Goal: Information Seeking & Learning: Learn about a topic

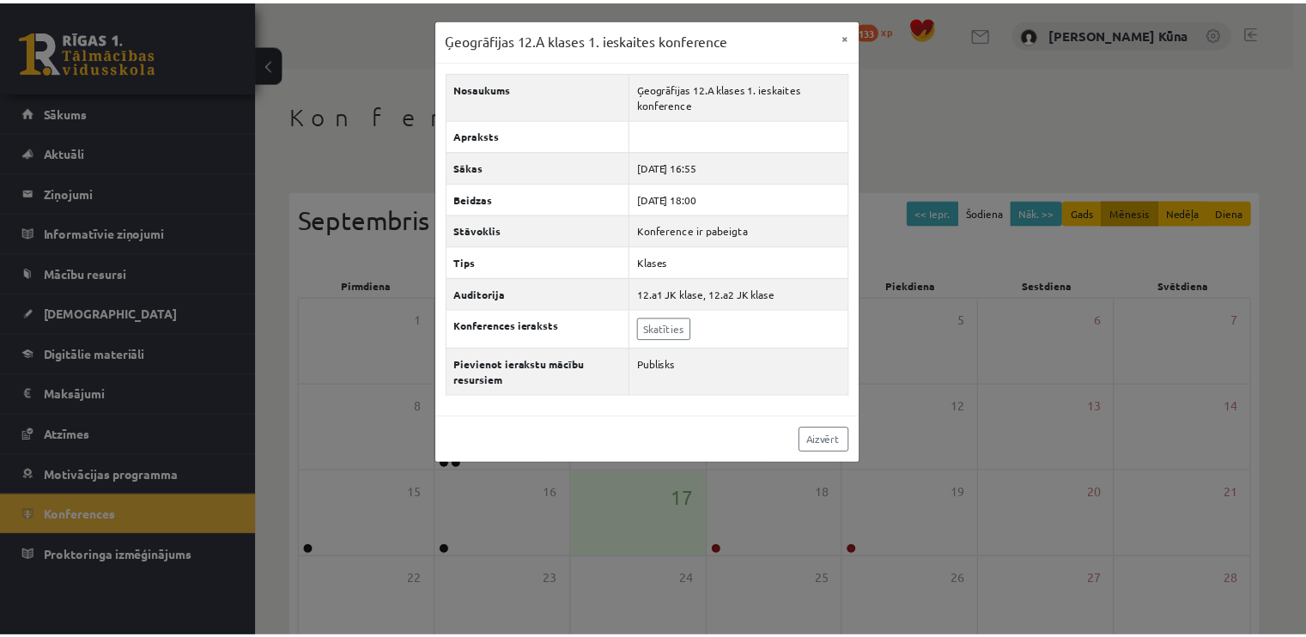
scroll to position [172, 0]
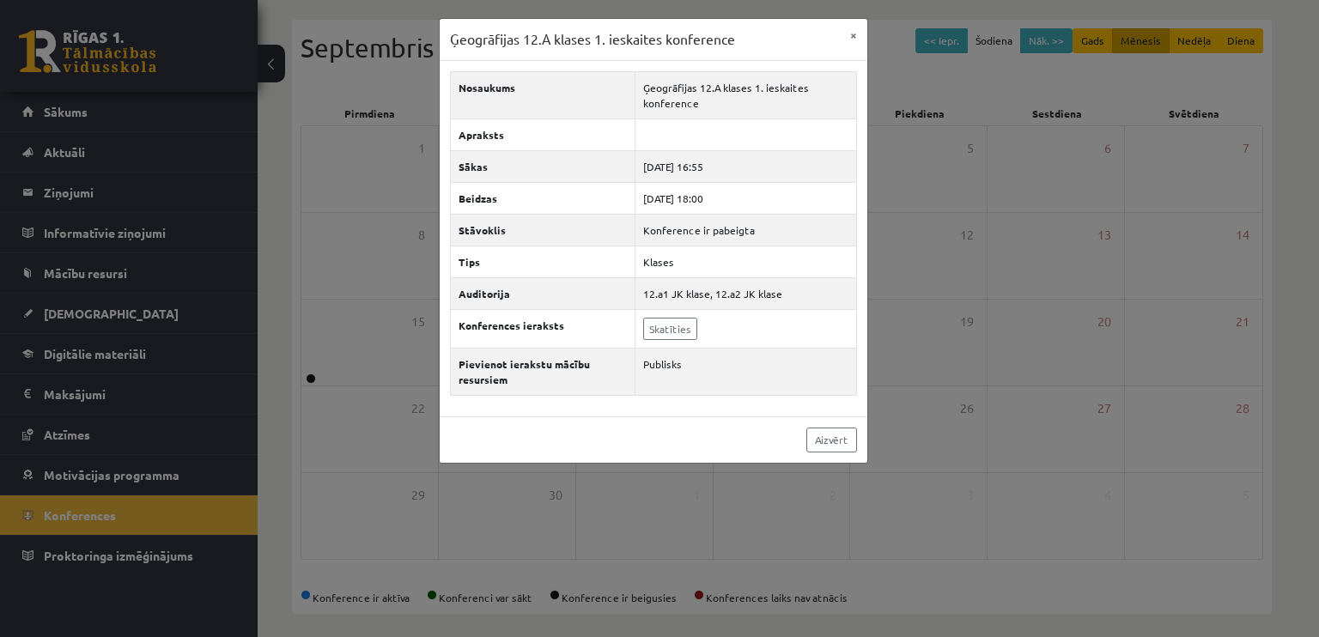
click at [667, 505] on div "Ģeogrāfijas 12.A klases 1. ieskaites konference × Nosaukums Ģeogrāfijas 12.A kl…" at bounding box center [659, 318] width 1319 height 637
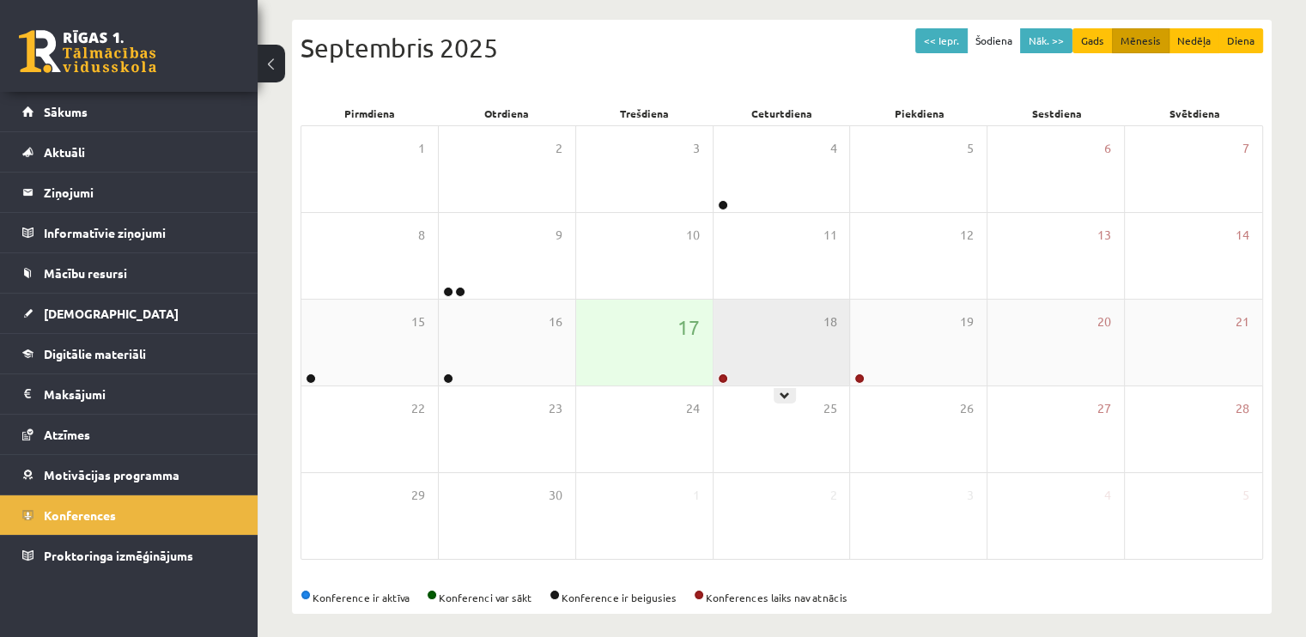
click at [762, 320] on div "18" at bounding box center [782, 343] width 137 height 86
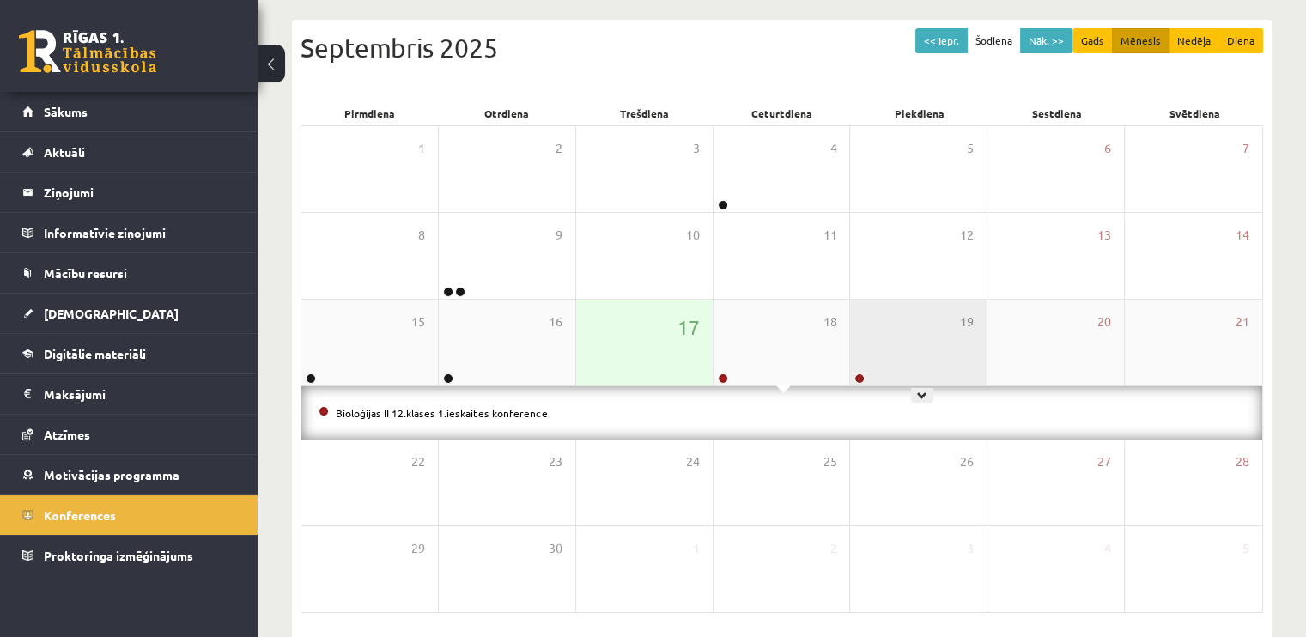
click at [876, 345] on div "19" at bounding box center [918, 343] width 137 height 86
click at [615, 343] on div "17" at bounding box center [644, 343] width 137 height 86
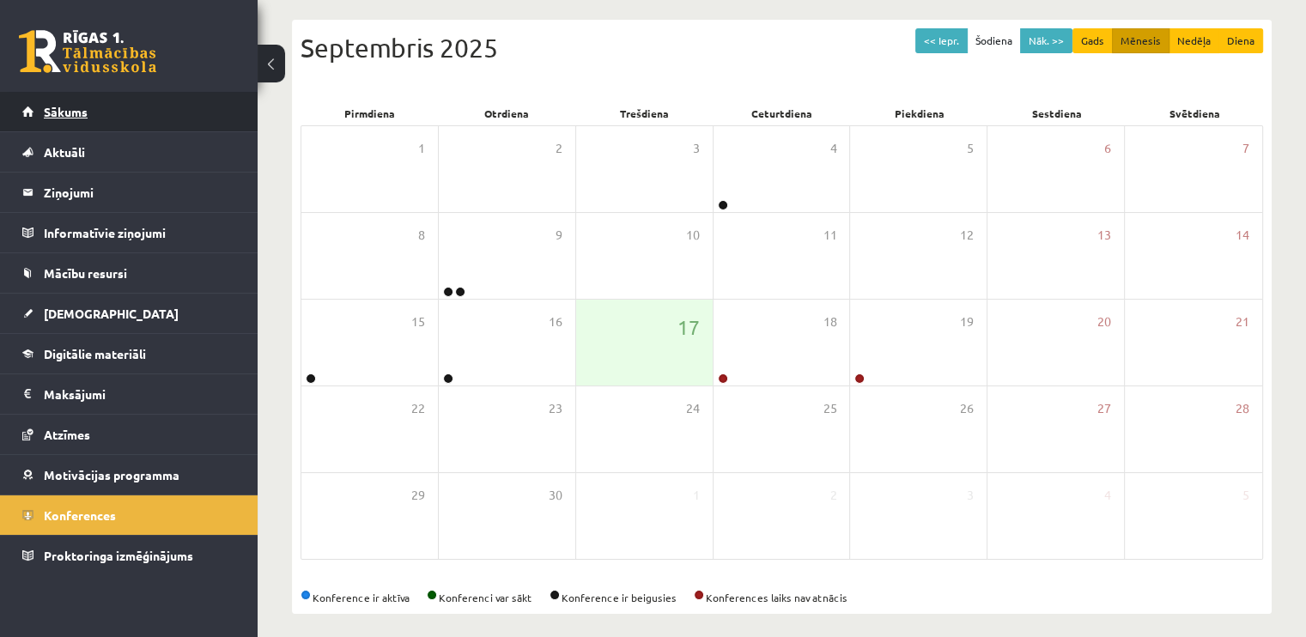
click at [34, 124] on link "Sākums" at bounding box center [129, 112] width 214 height 40
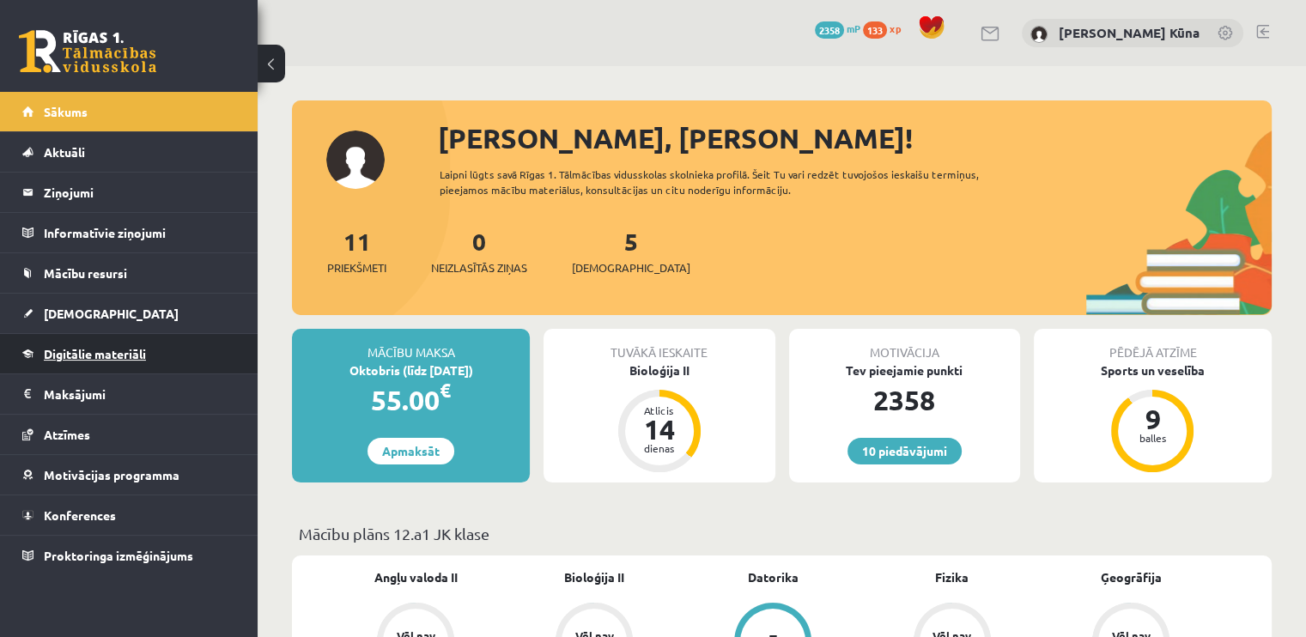
click at [182, 342] on link "Digitālie materiāli" at bounding box center [129, 354] width 214 height 40
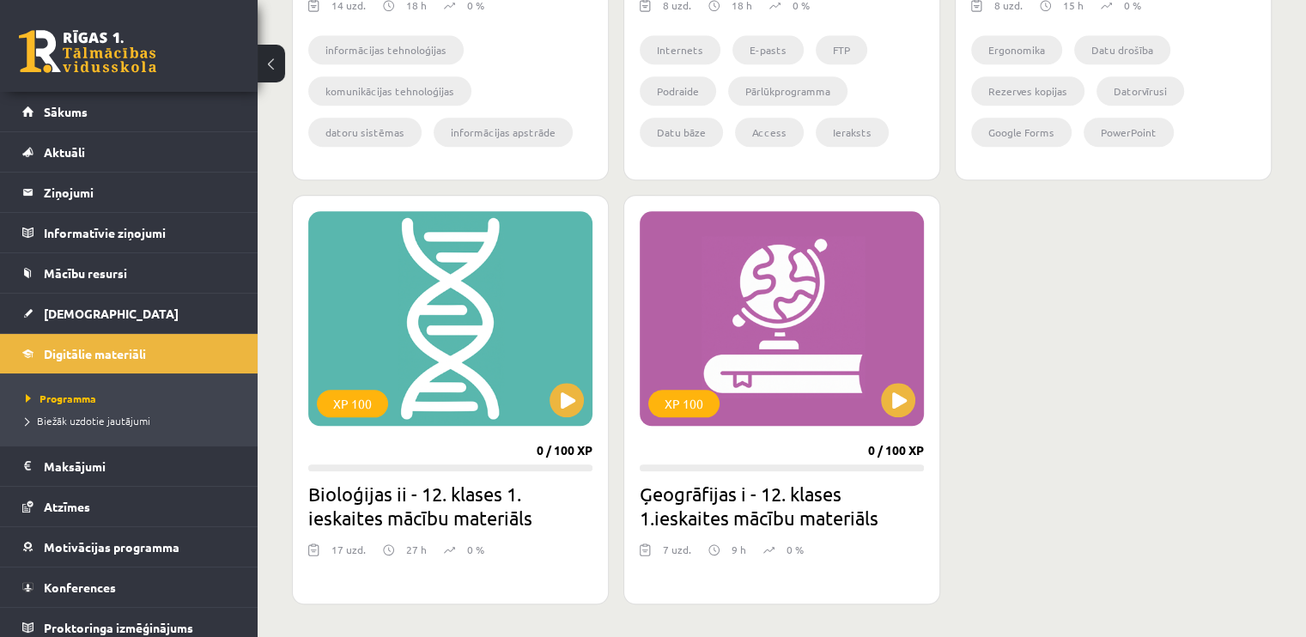
scroll to position [1975, 0]
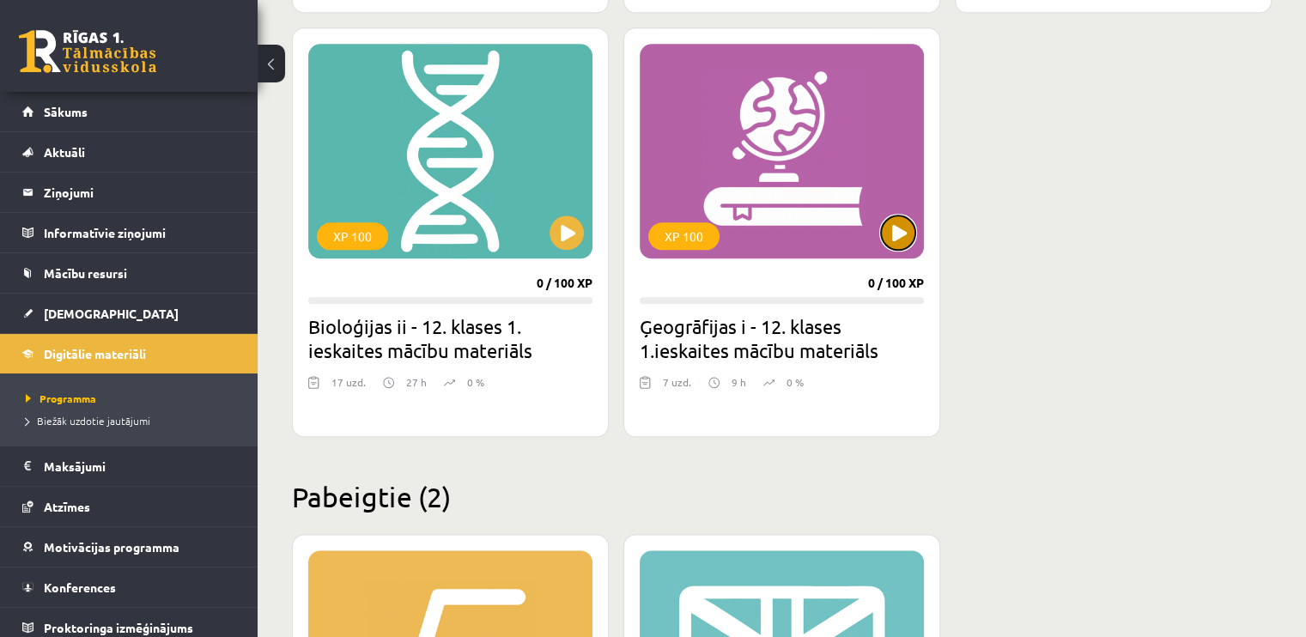
click at [893, 237] on button at bounding box center [898, 233] width 34 height 34
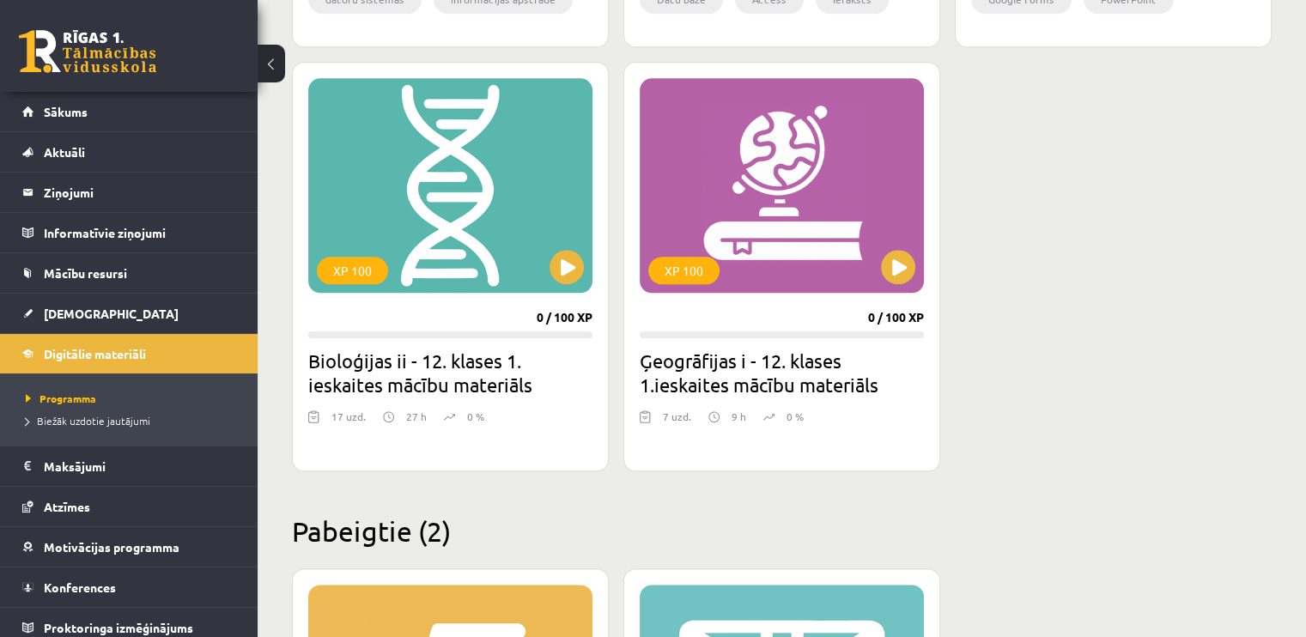
scroll to position [2061, 0]
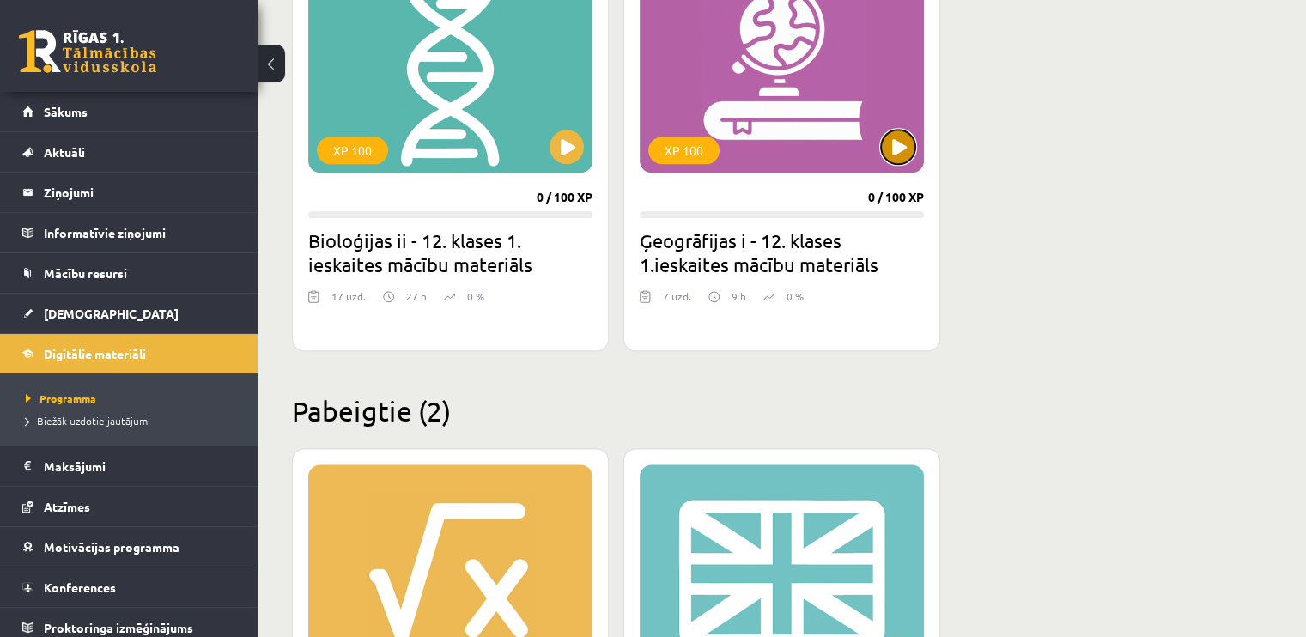
click at [903, 159] on button at bounding box center [898, 147] width 34 height 34
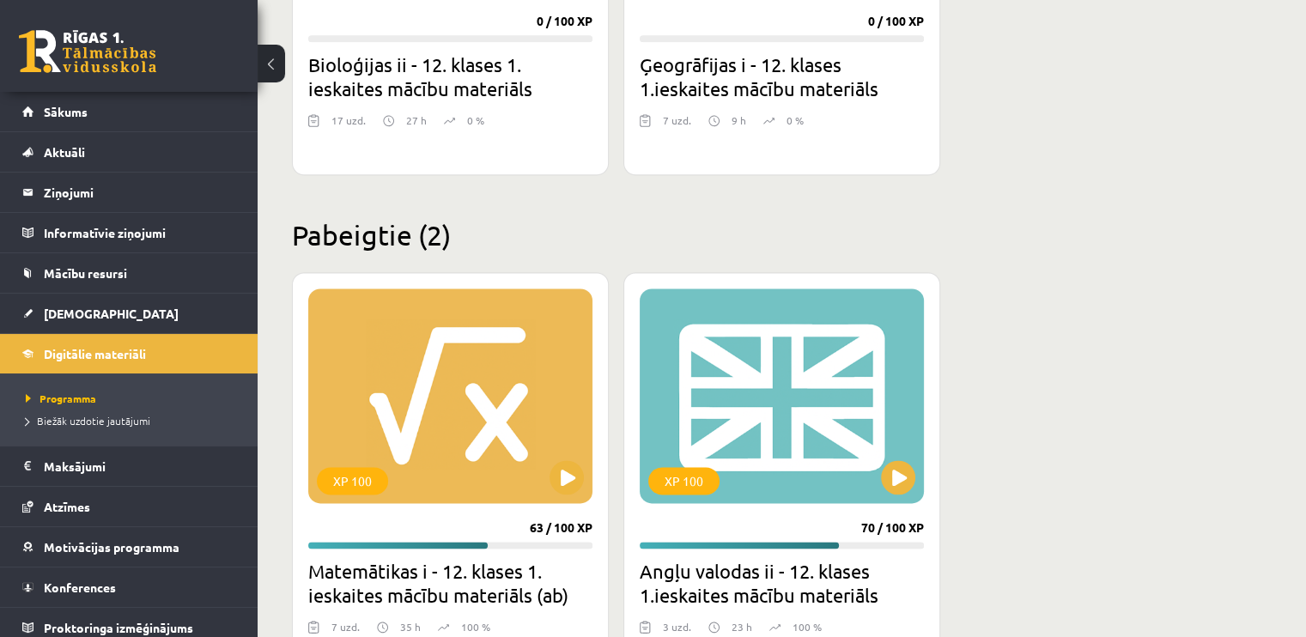
scroll to position [1975, 0]
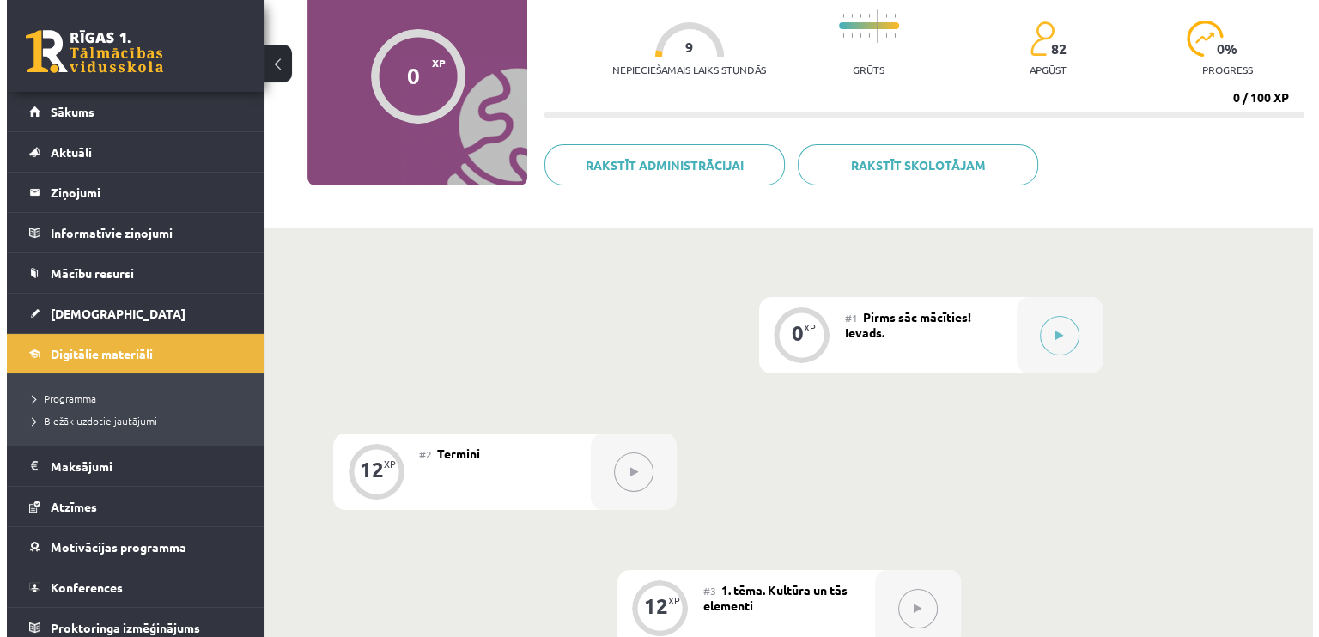
scroll to position [172, 0]
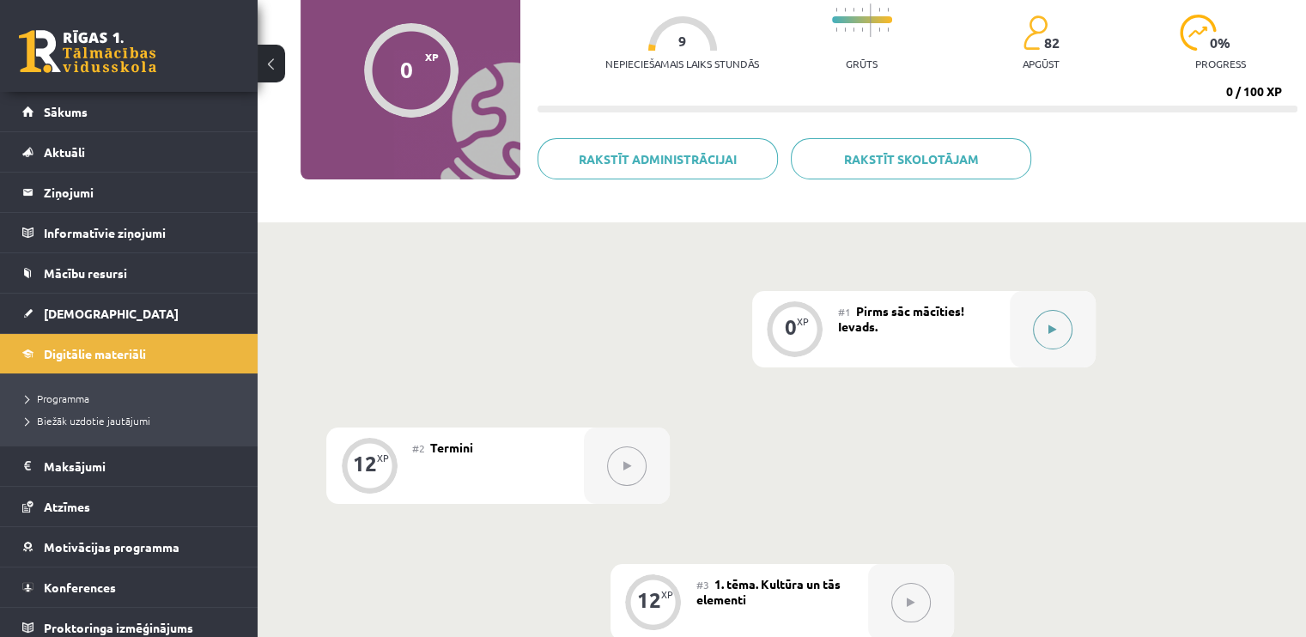
click at [1055, 335] on button at bounding box center [1053, 330] width 40 height 40
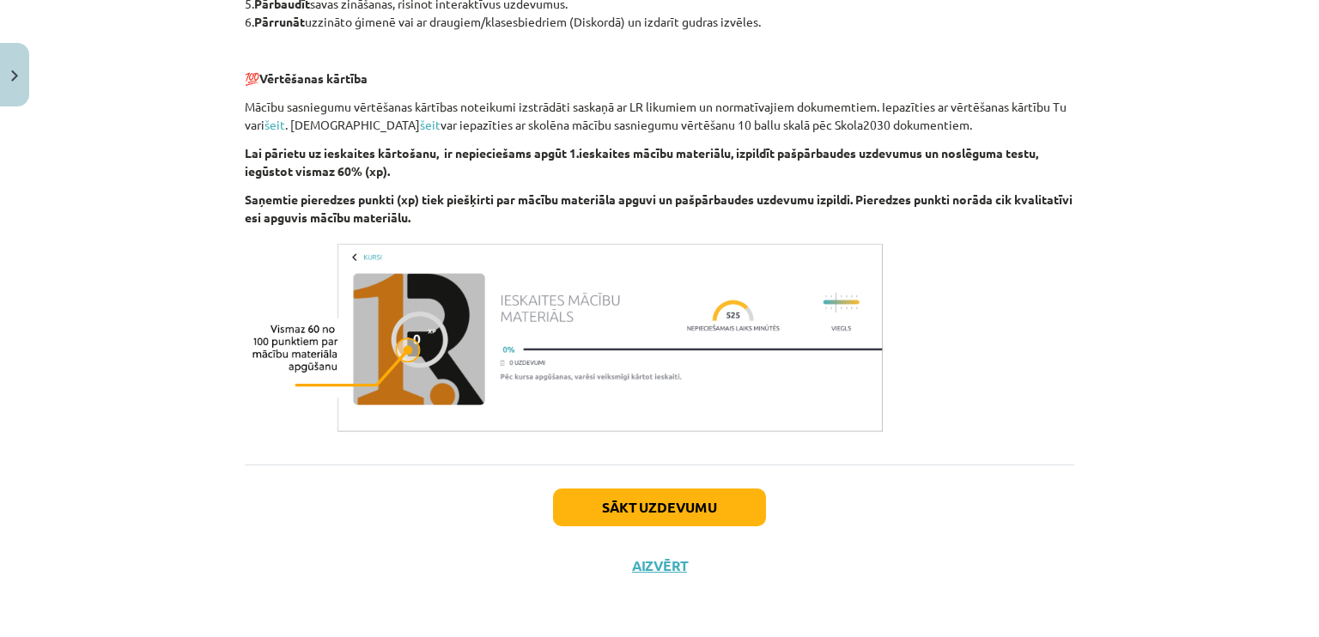
scroll to position [1006, 0]
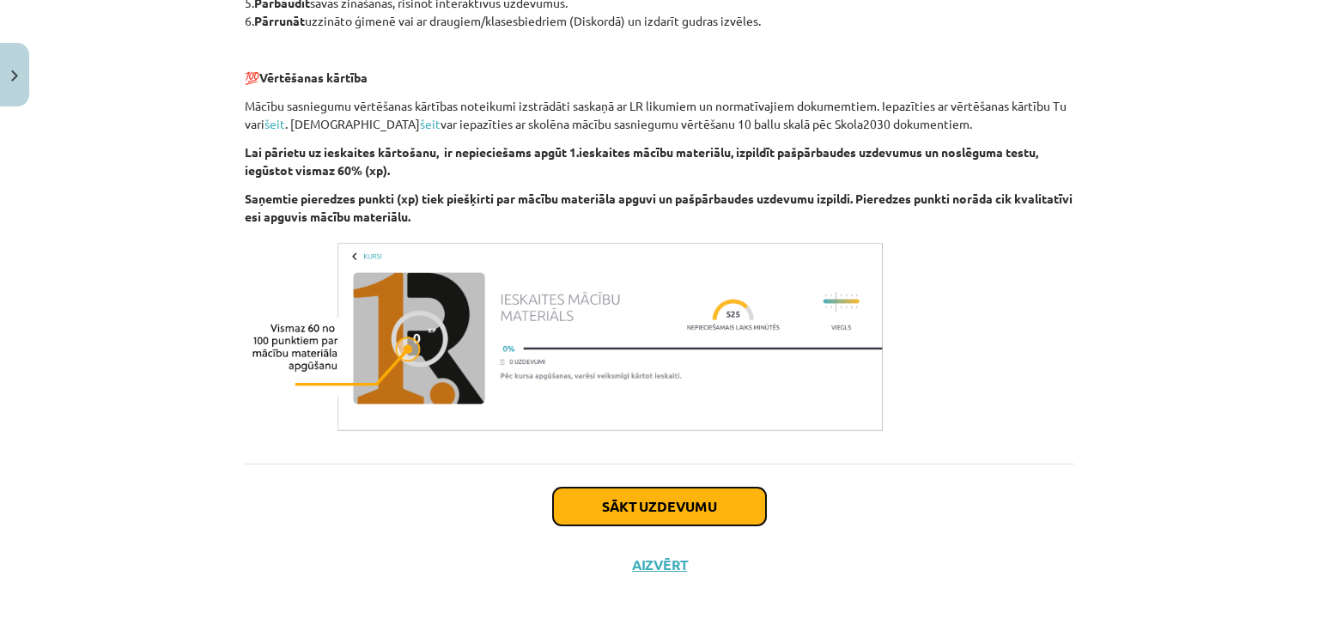
click at [744, 511] on button "Sākt uzdevumu" at bounding box center [659, 507] width 213 height 38
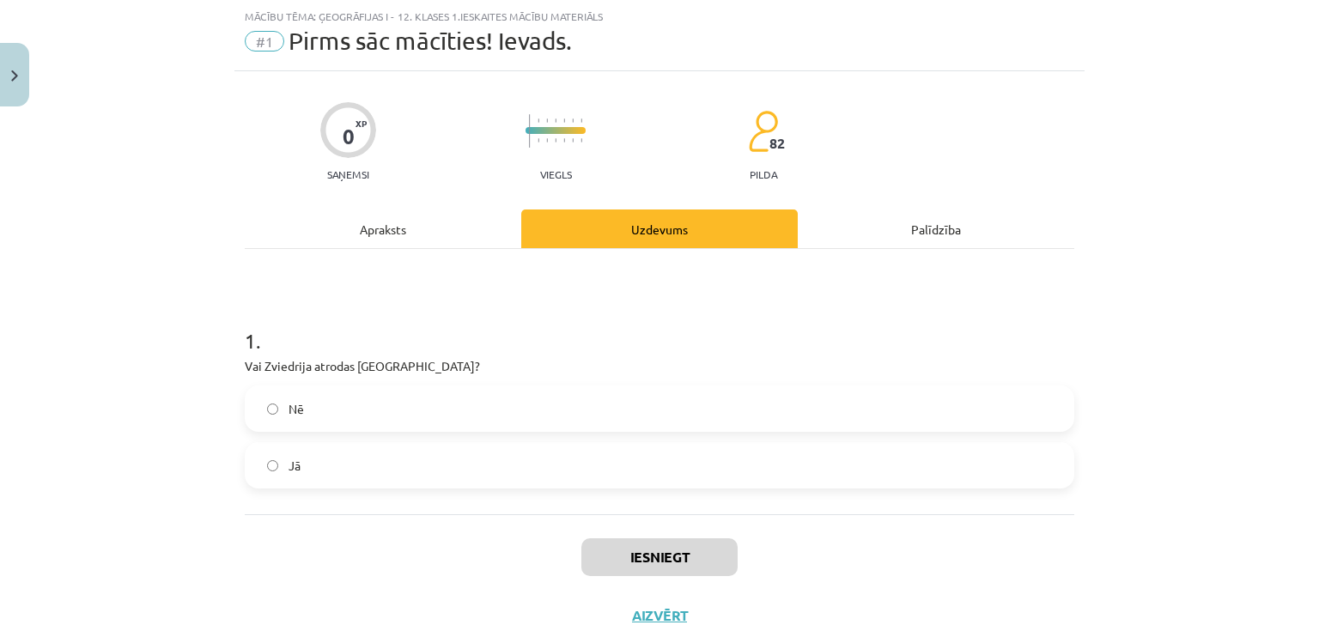
scroll to position [93, 0]
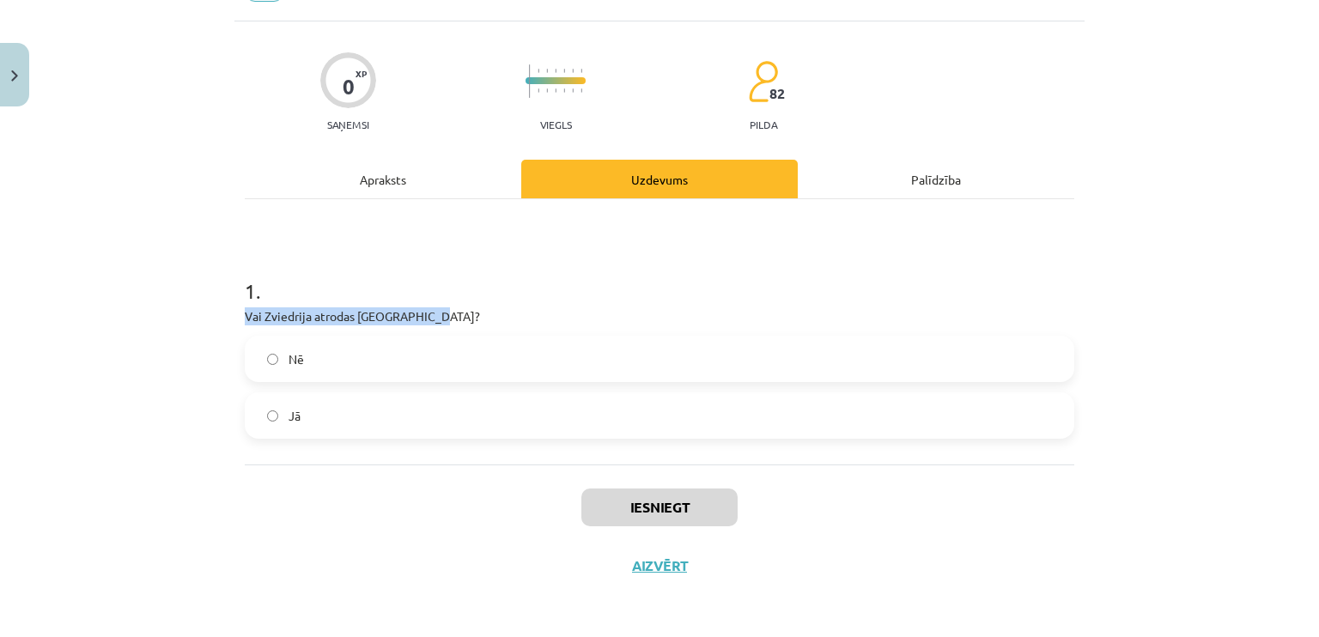
drag, startPoint x: 240, startPoint y: 321, endPoint x: 441, endPoint y: 323, distance: 200.1
click at [441, 323] on p "Vai Zviedrija atrodas [GEOGRAPHIC_DATA]?" at bounding box center [660, 316] width 830 height 18
copy p "Vai Zviedrija atrodas [GEOGRAPHIC_DATA]?"
drag, startPoint x: 501, startPoint y: 397, endPoint x: 491, endPoint y: 401, distance: 10.4
click at [496, 400] on label "Jā" at bounding box center [659, 415] width 826 height 43
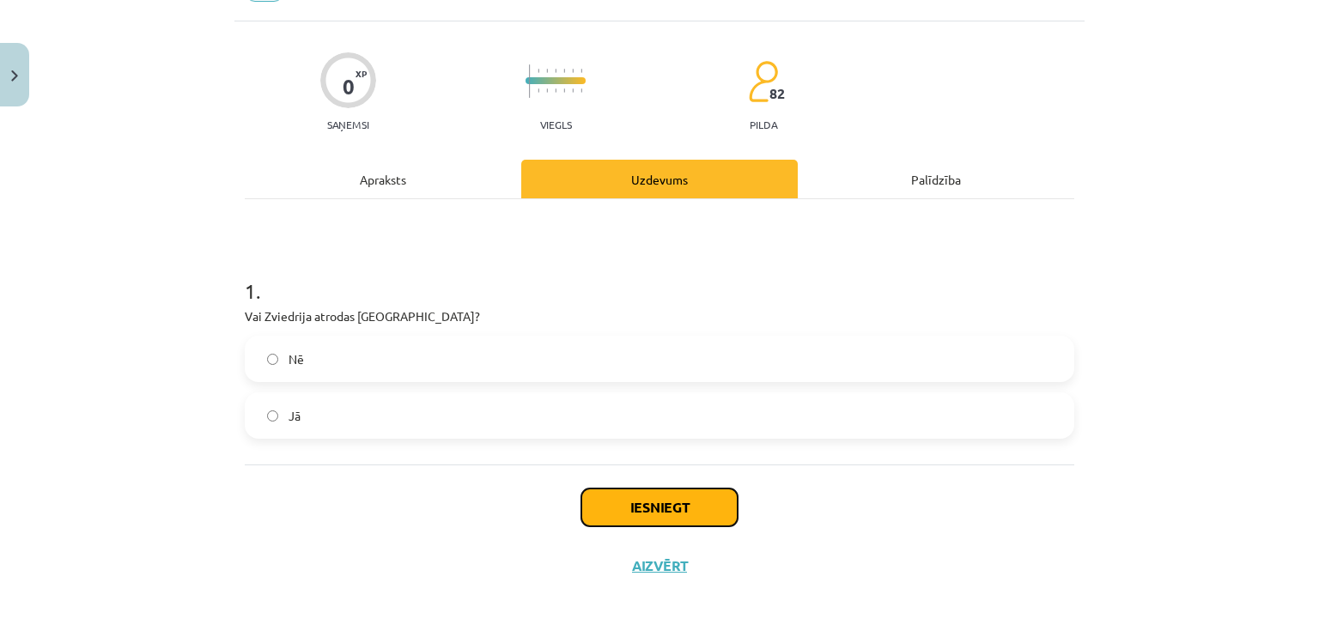
click at [621, 498] on button "Iesniegt" at bounding box center [659, 508] width 156 height 38
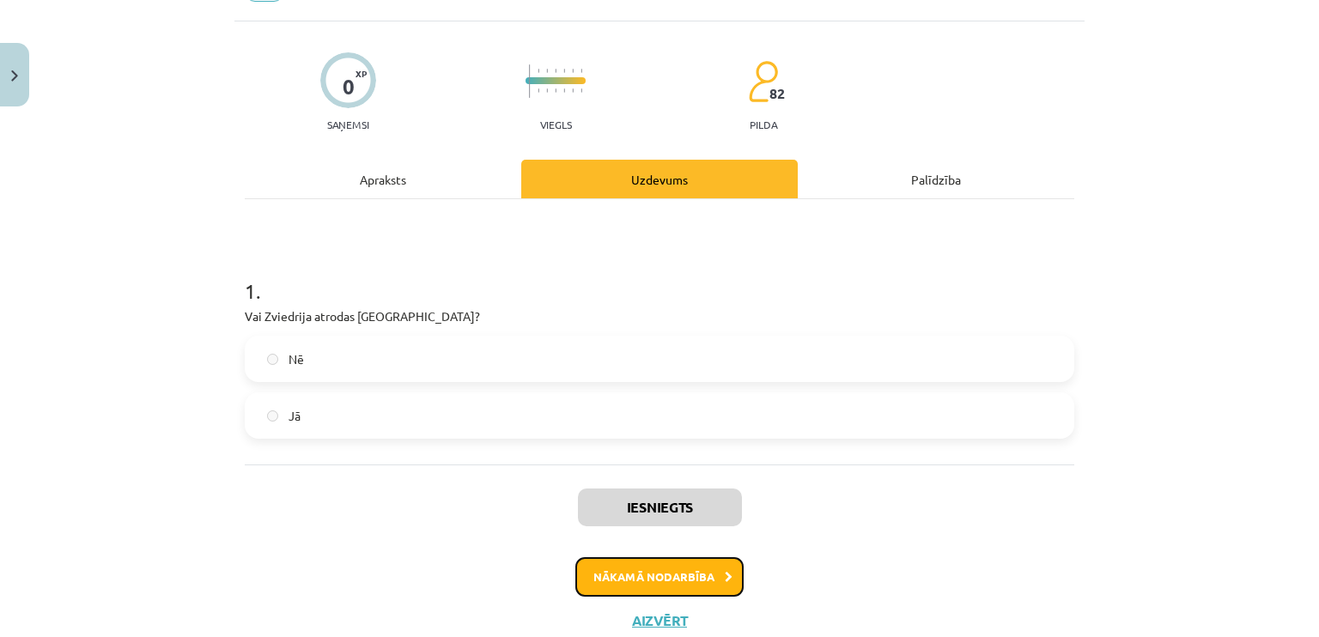
click at [623, 574] on button "Nākamā nodarbība" at bounding box center [659, 577] width 168 height 40
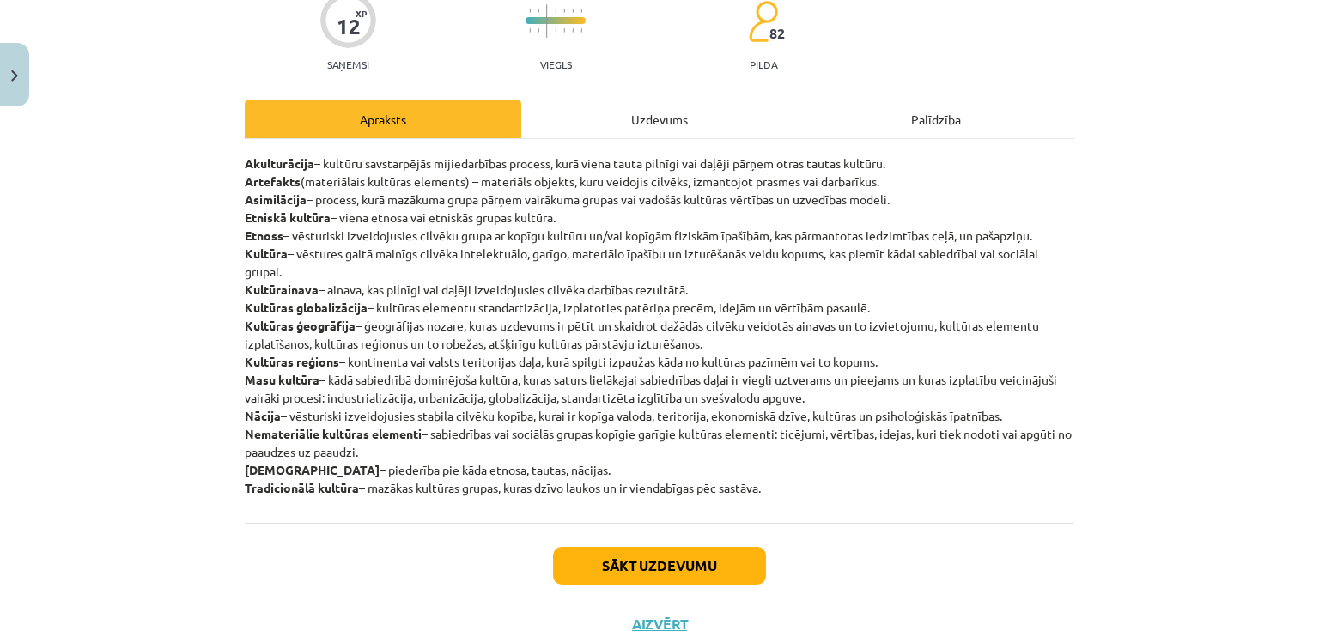
scroll to position [125, 0]
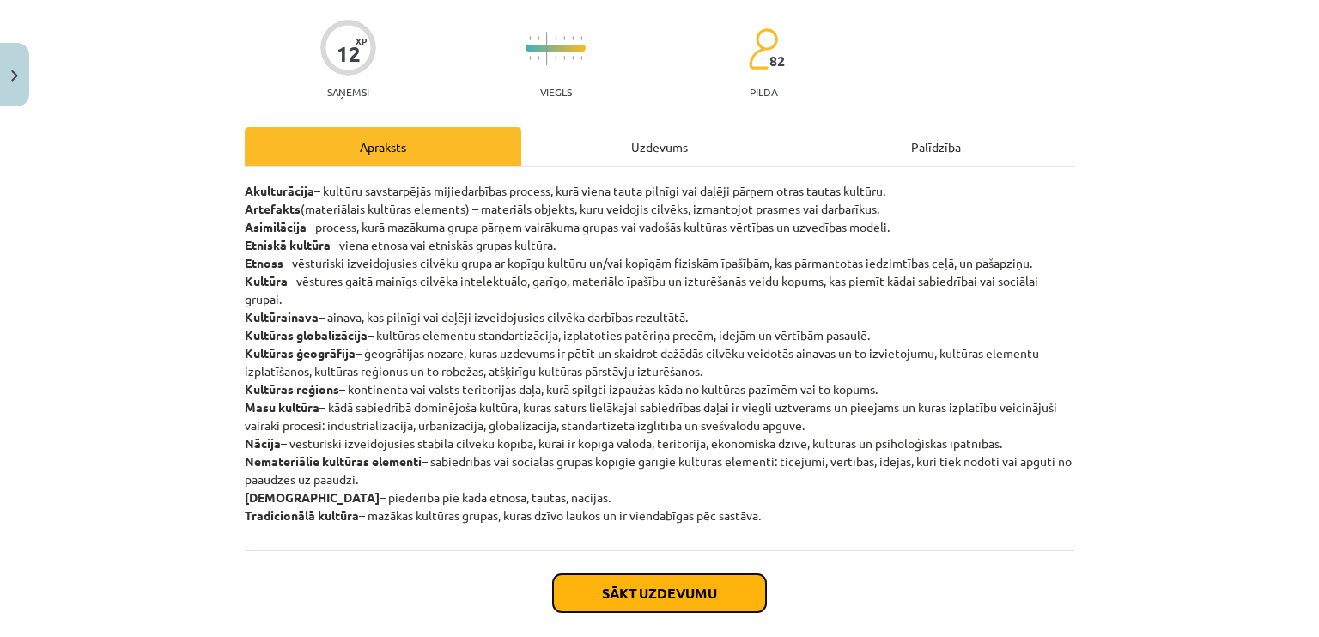
click at [641, 589] on button "Sākt uzdevumu" at bounding box center [659, 594] width 213 height 38
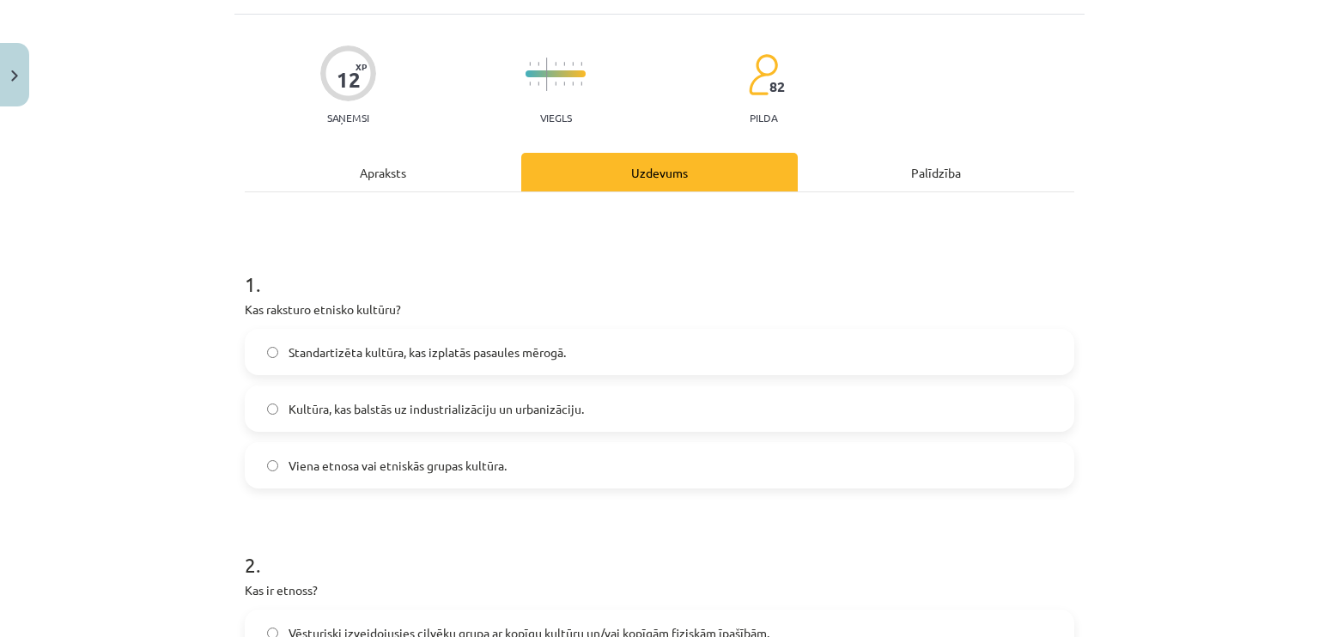
scroll to position [129, 0]
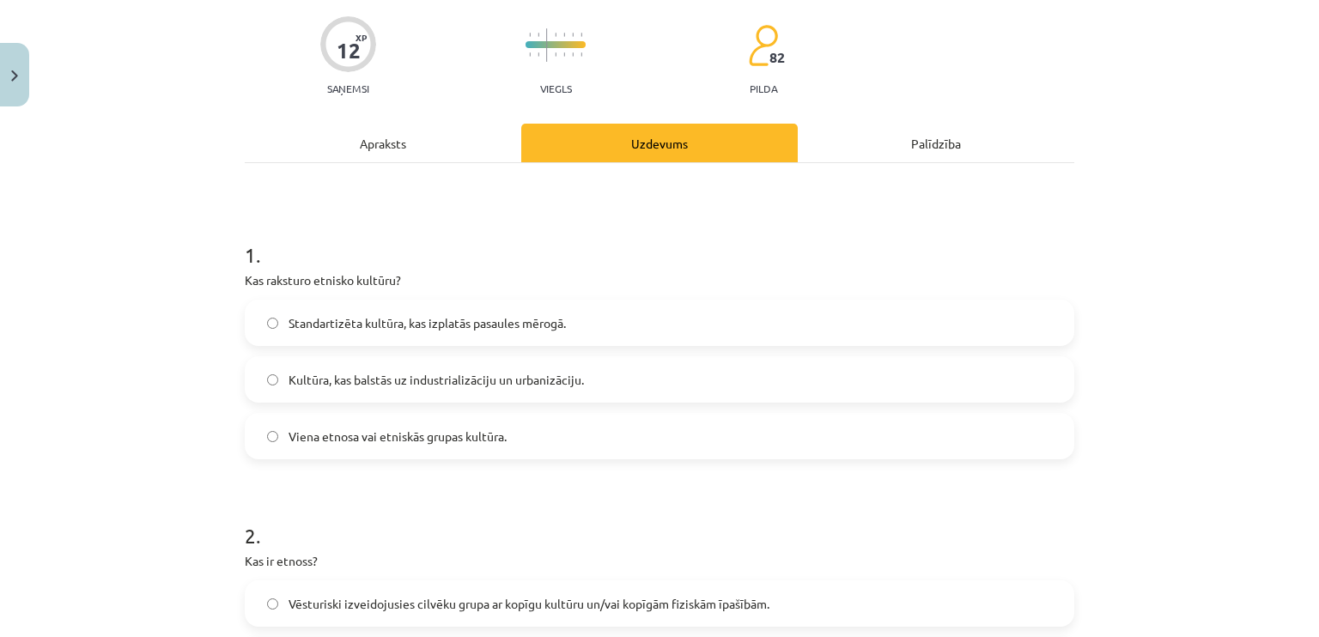
click at [441, 150] on div "Apraksts" at bounding box center [383, 143] width 277 height 39
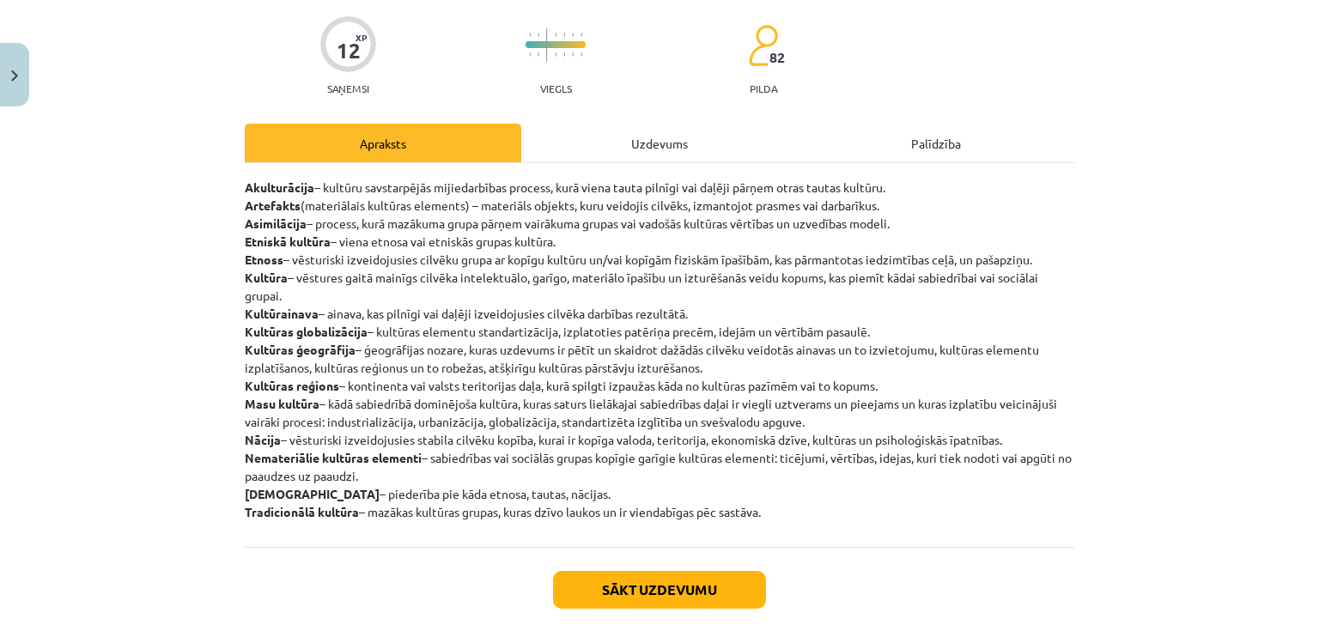
scroll to position [43, 0]
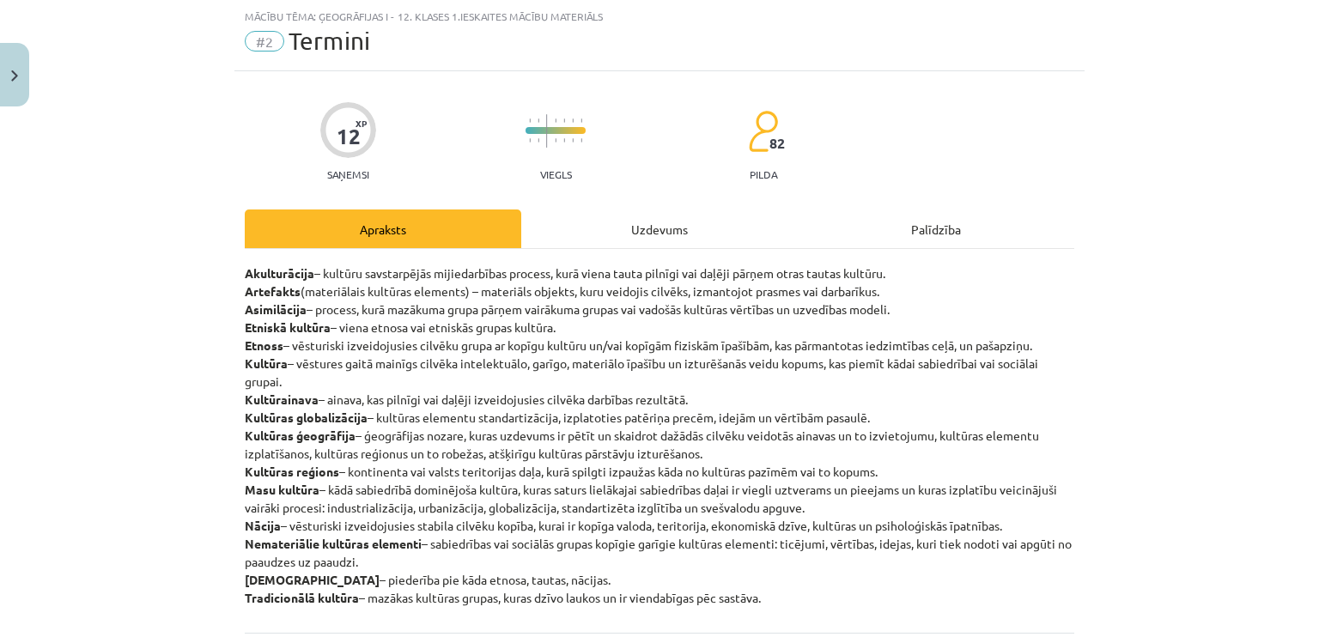
click at [619, 236] on div "Uzdevums" at bounding box center [659, 229] width 277 height 39
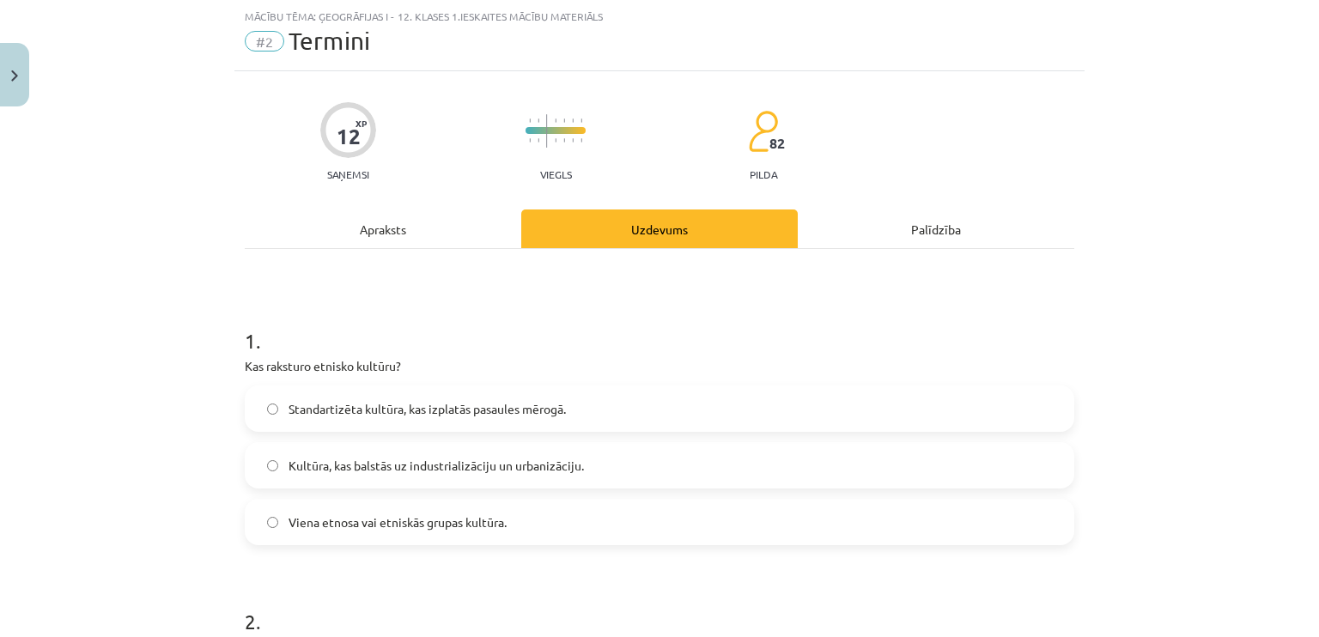
click at [434, 525] on span "Viena etnosa vai etniskās grupas kultūra." at bounding box center [398, 523] width 218 height 18
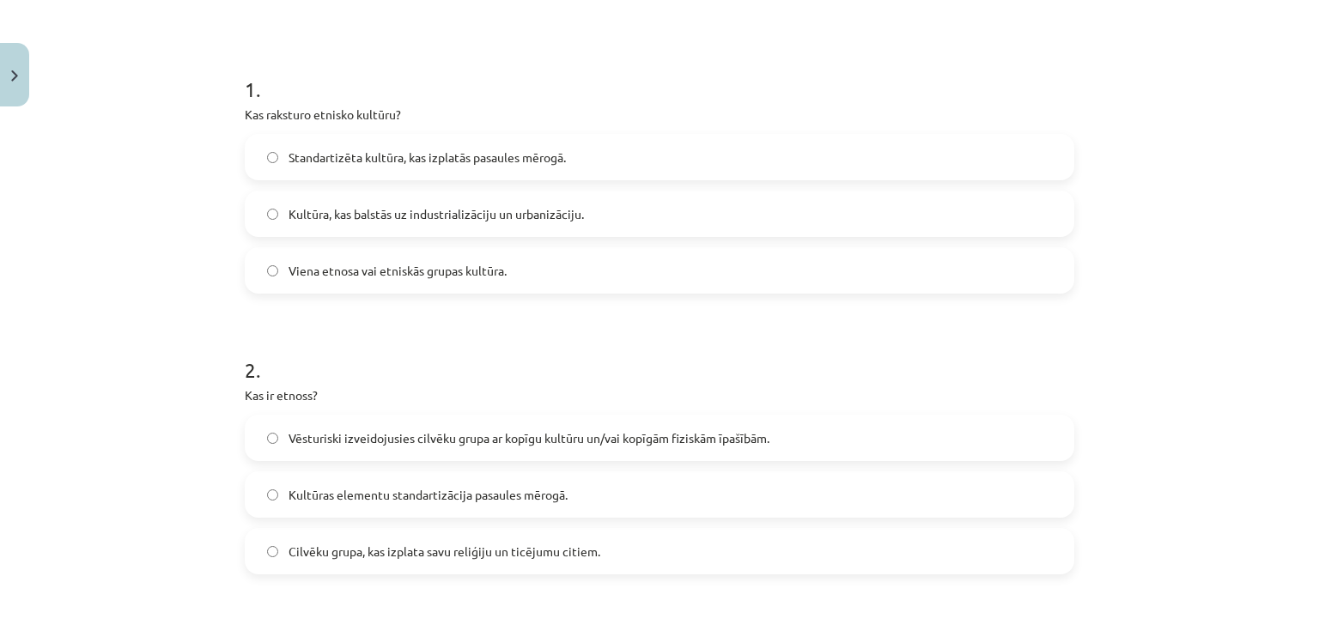
scroll to position [301, 0]
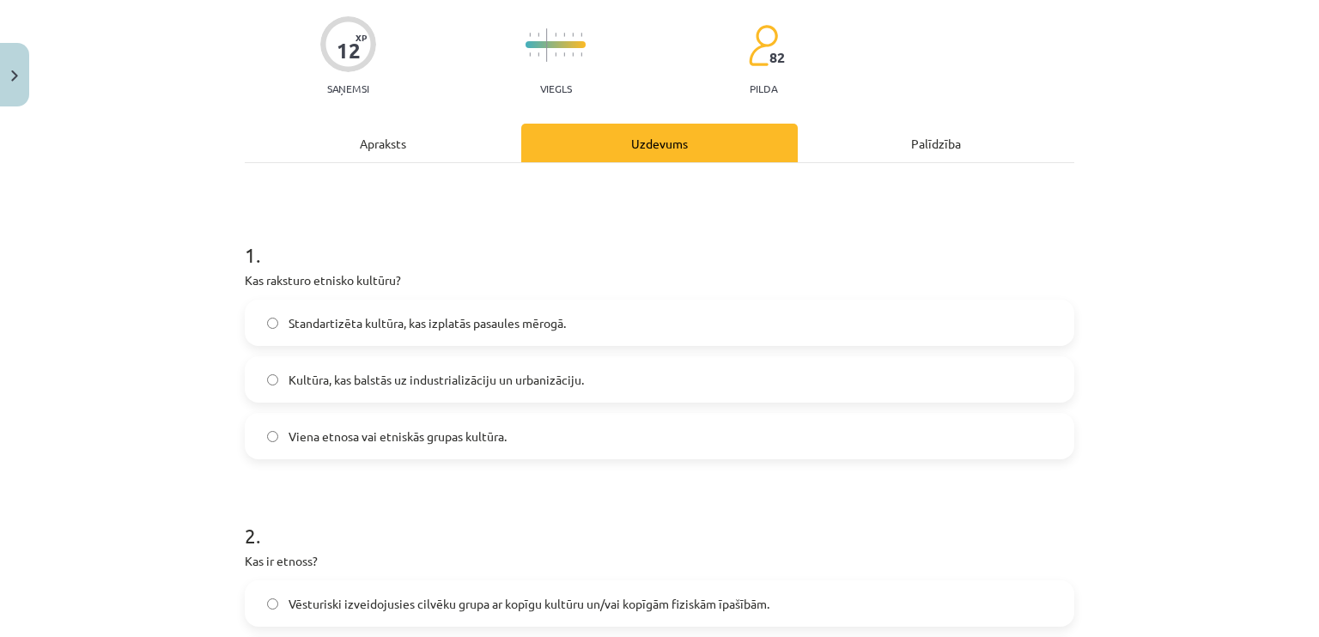
click at [486, 150] on div "Apraksts" at bounding box center [383, 143] width 277 height 39
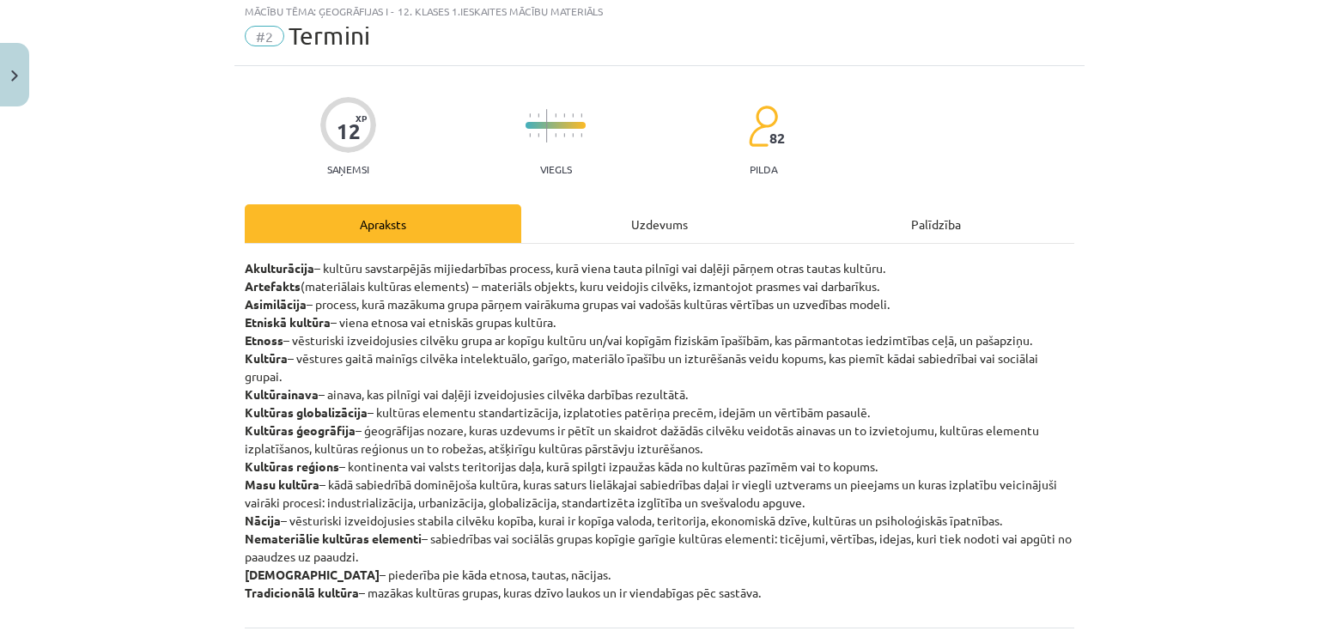
scroll to position [43, 0]
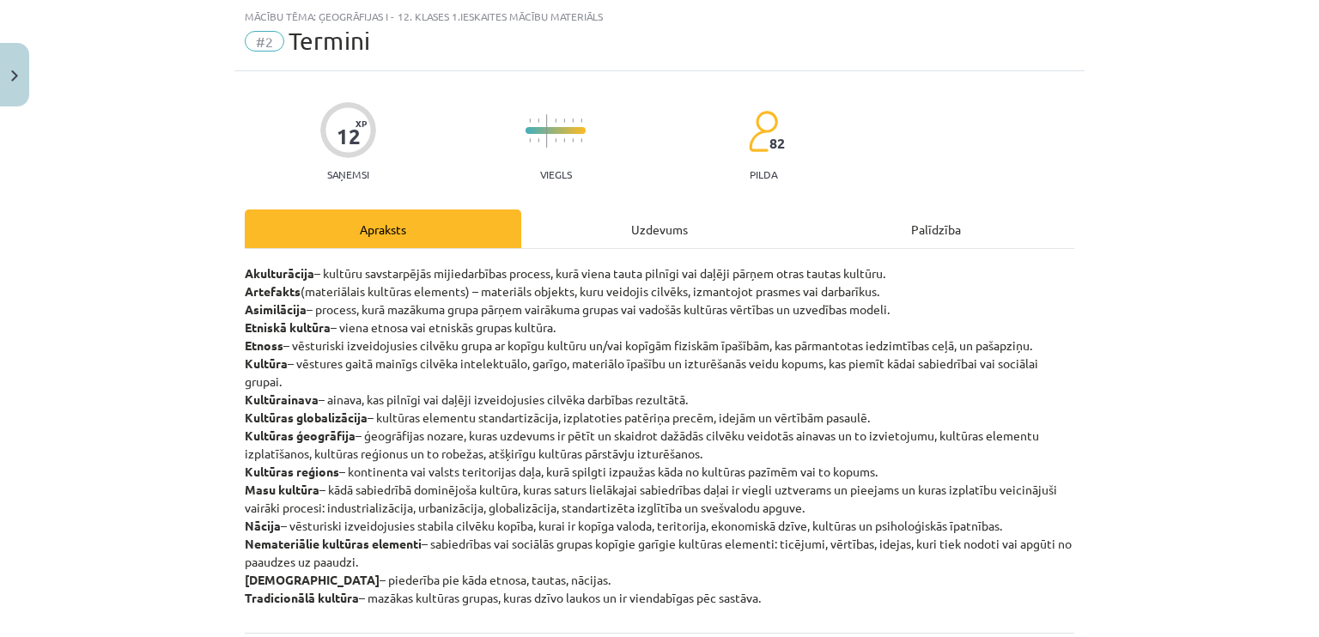
click at [634, 229] on div "Uzdevums" at bounding box center [659, 229] width 277 height 39
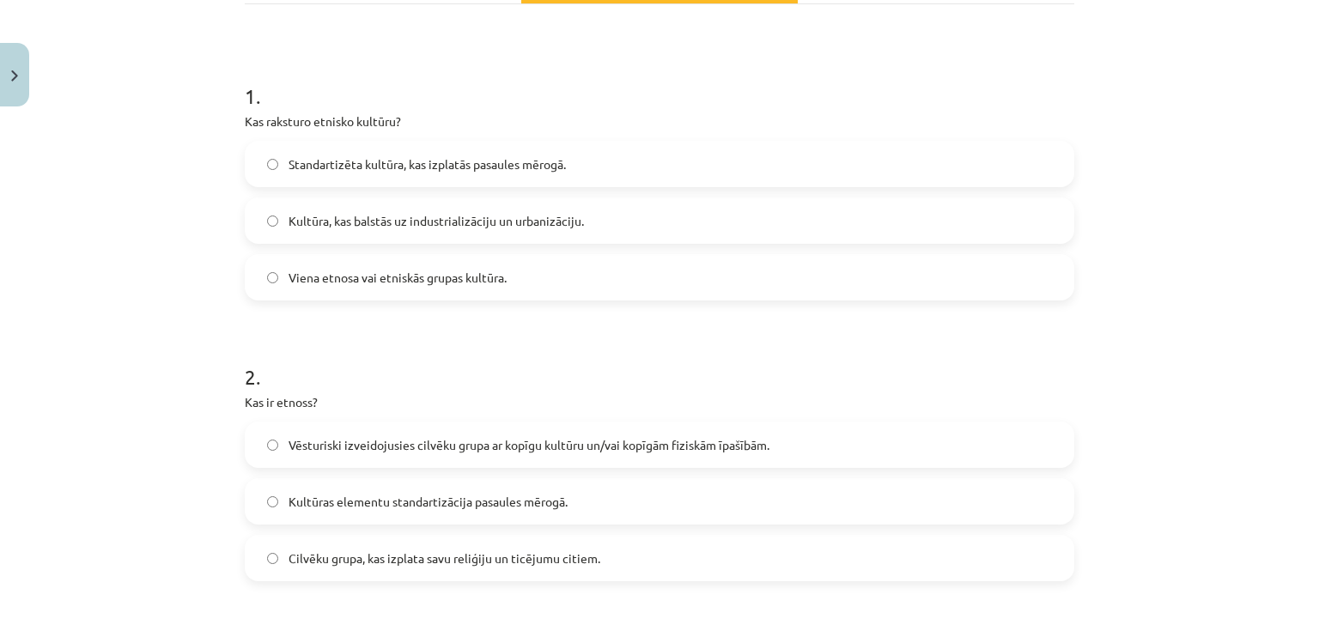
scroll to position [301, 0]
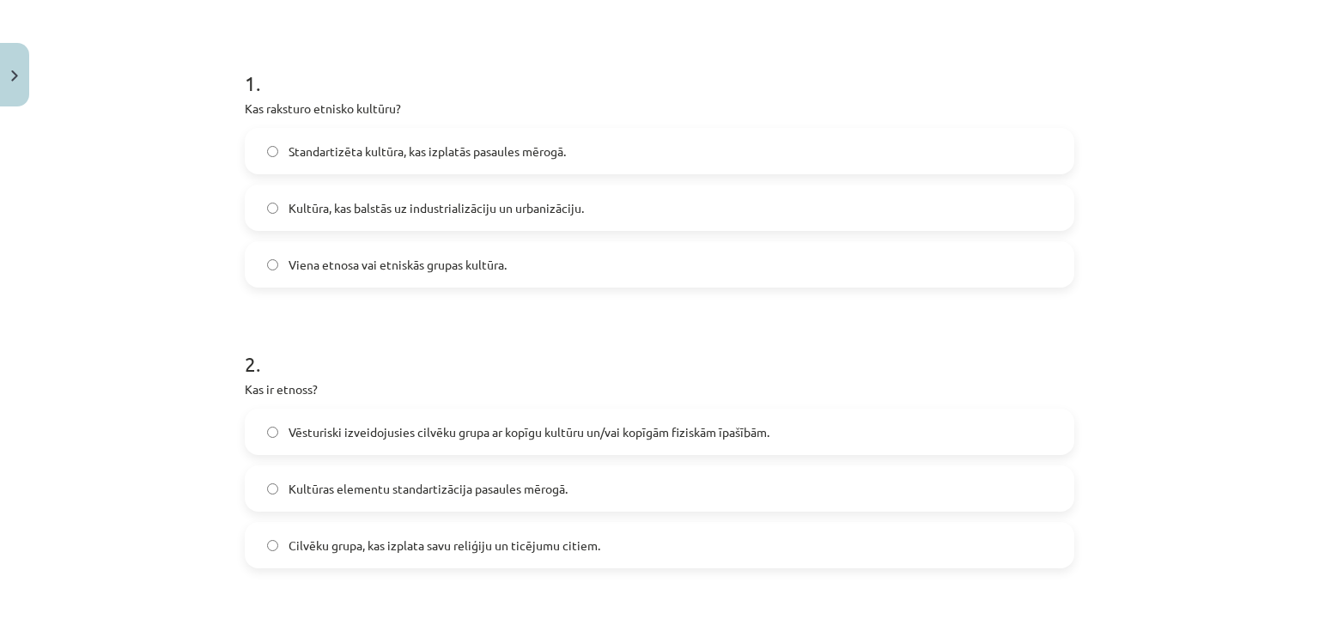
click at [550, 437] on span "Vēsturiski izveidojusies cilvēku grupa ar kopīgu kultūru un/vai kopīgām fiziskā…" at bounding box center [529, 432] width 481 height 18
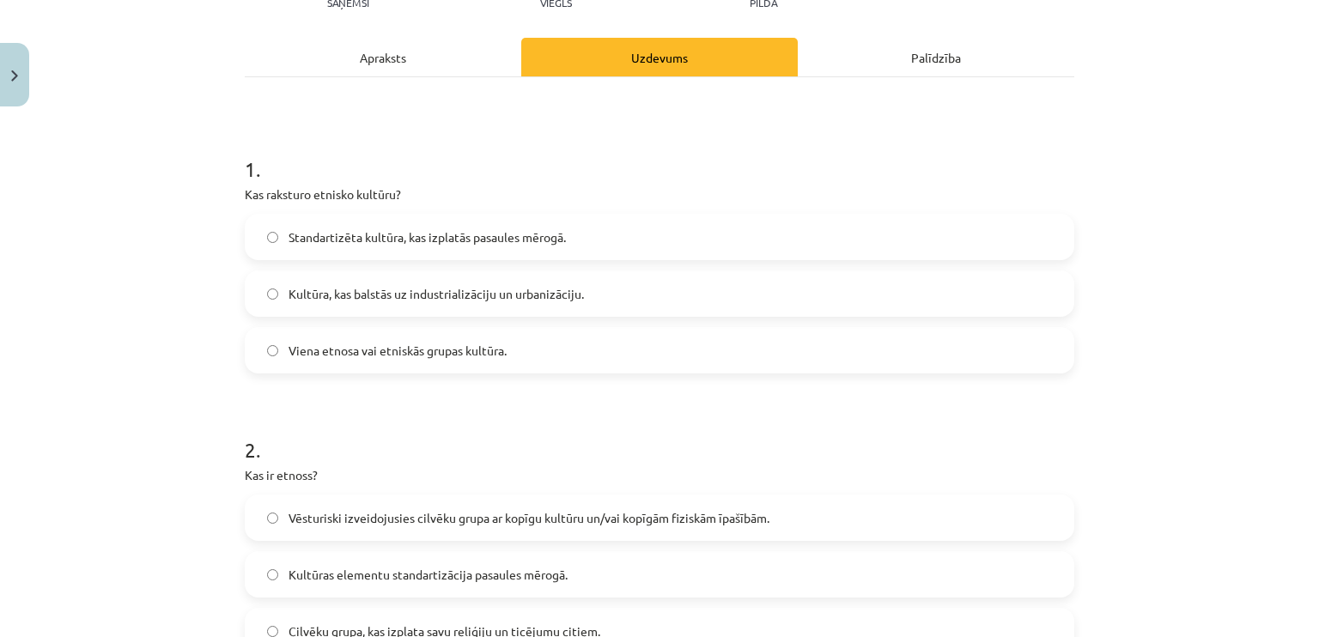
scroll to position [0, 0]
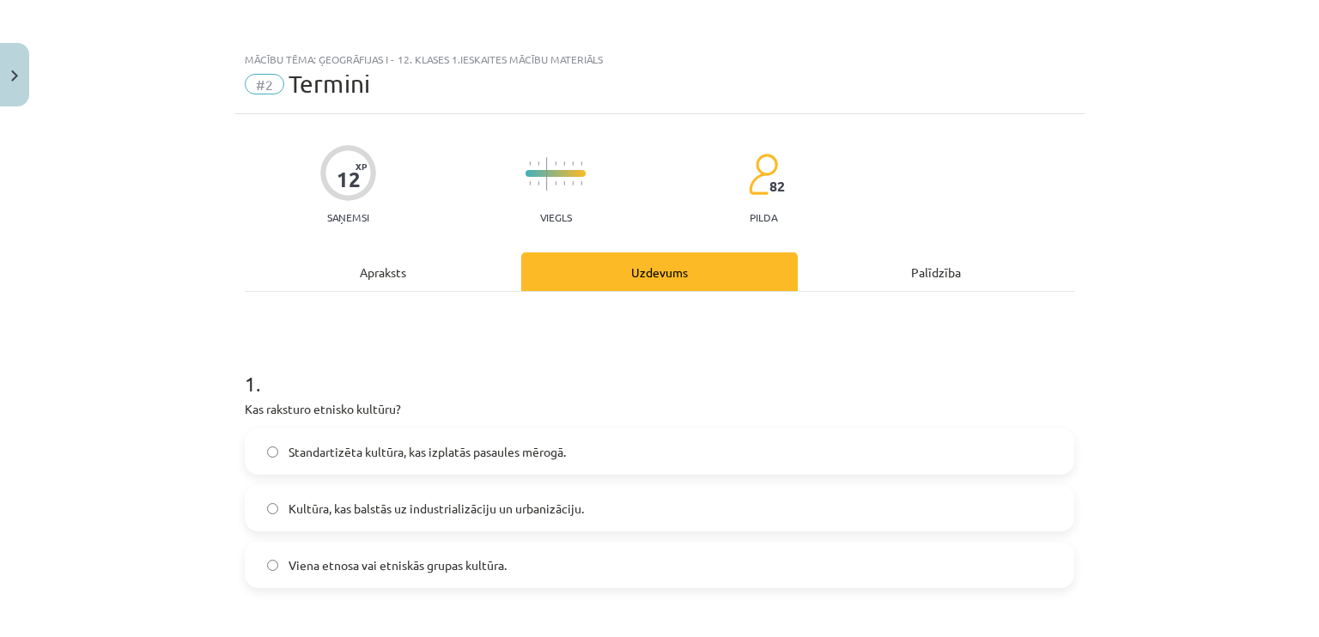
click at [417, 270] on div "Apraksts" at bounding box center [383, 271] width 277 height 39
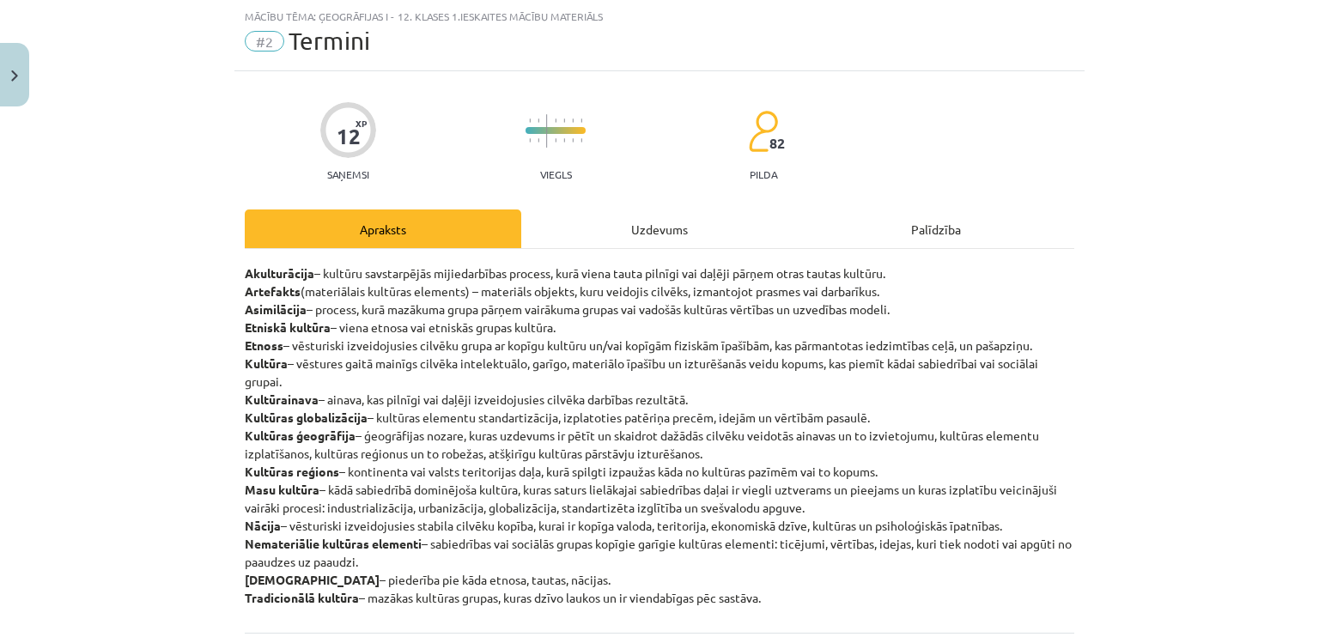
click at [639, 238] on div "Uzdevums" at bounding box center [659, 229] width 277 height 39
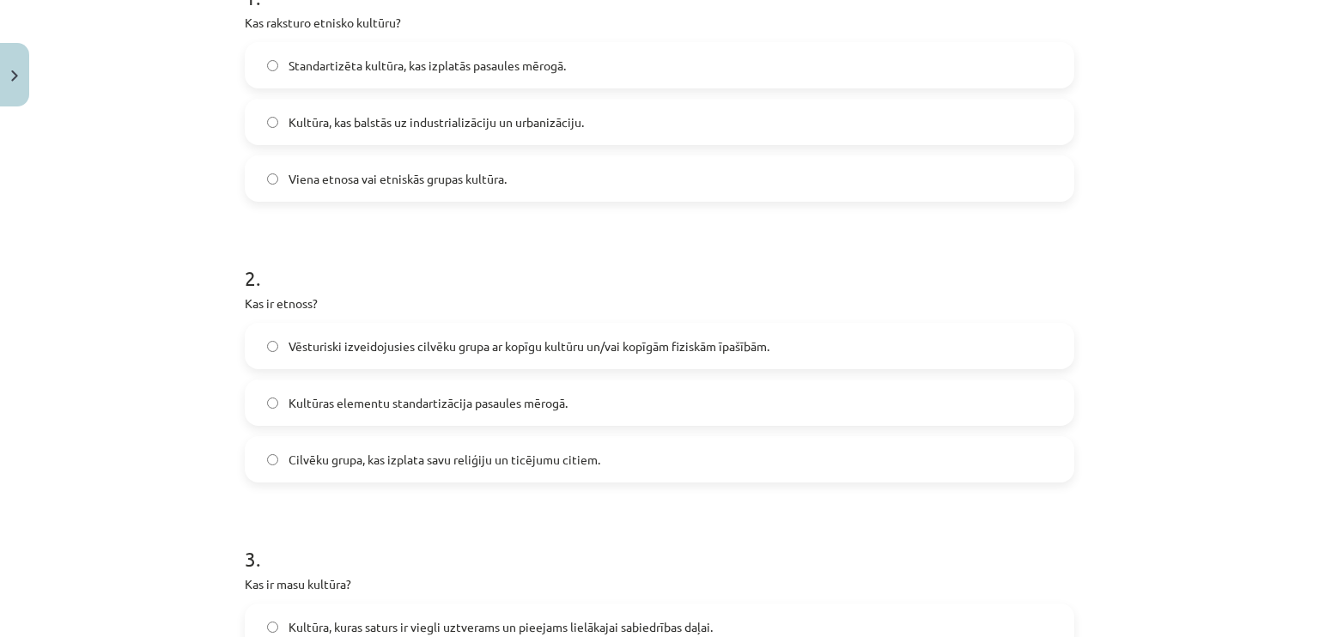
scroll to position [730, 0]
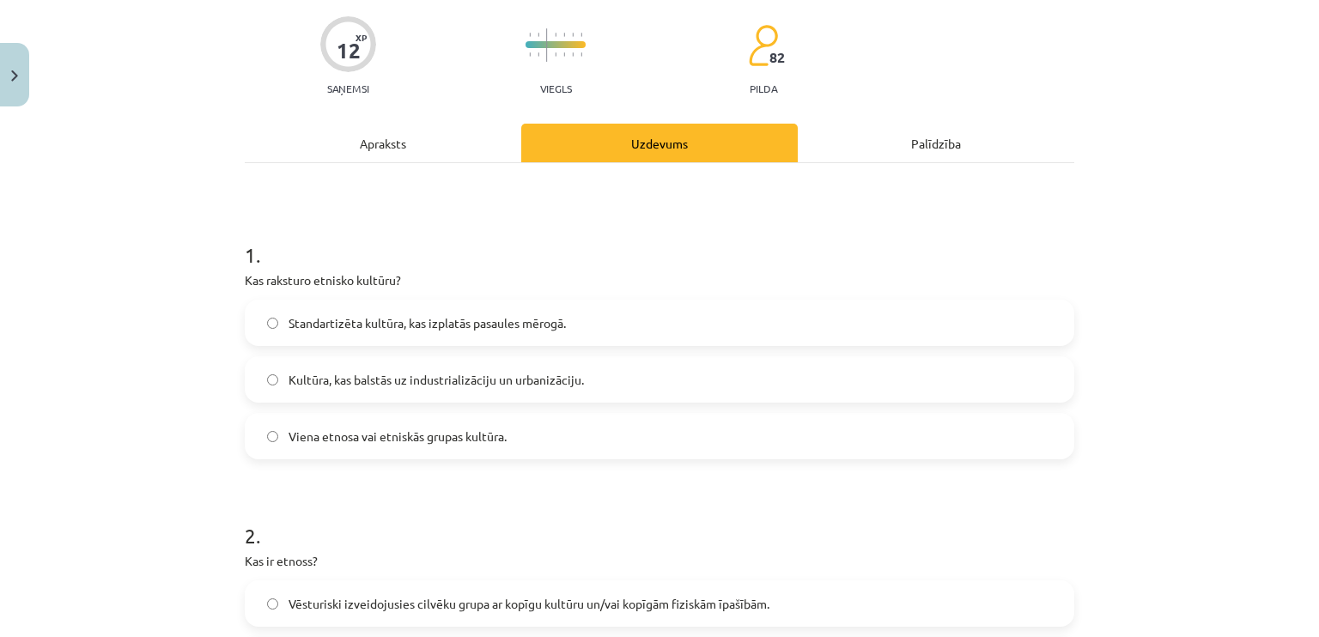
drag, startPoint x: 477, startPoint y: 142, endPoint x: 479, endPoint y: 231, distance: 89.3
click at [476, 142] on div "Apraksts" at bounding box center [383, 143] width 277 height 39
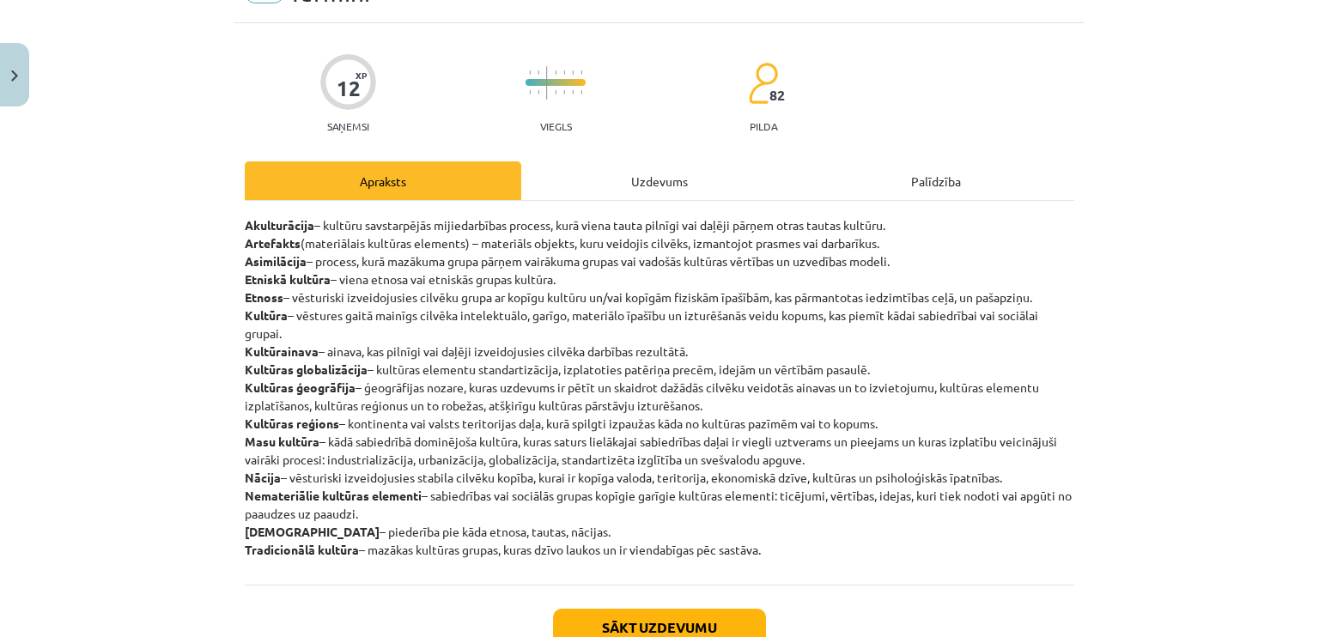
scroll to position [129, 0]
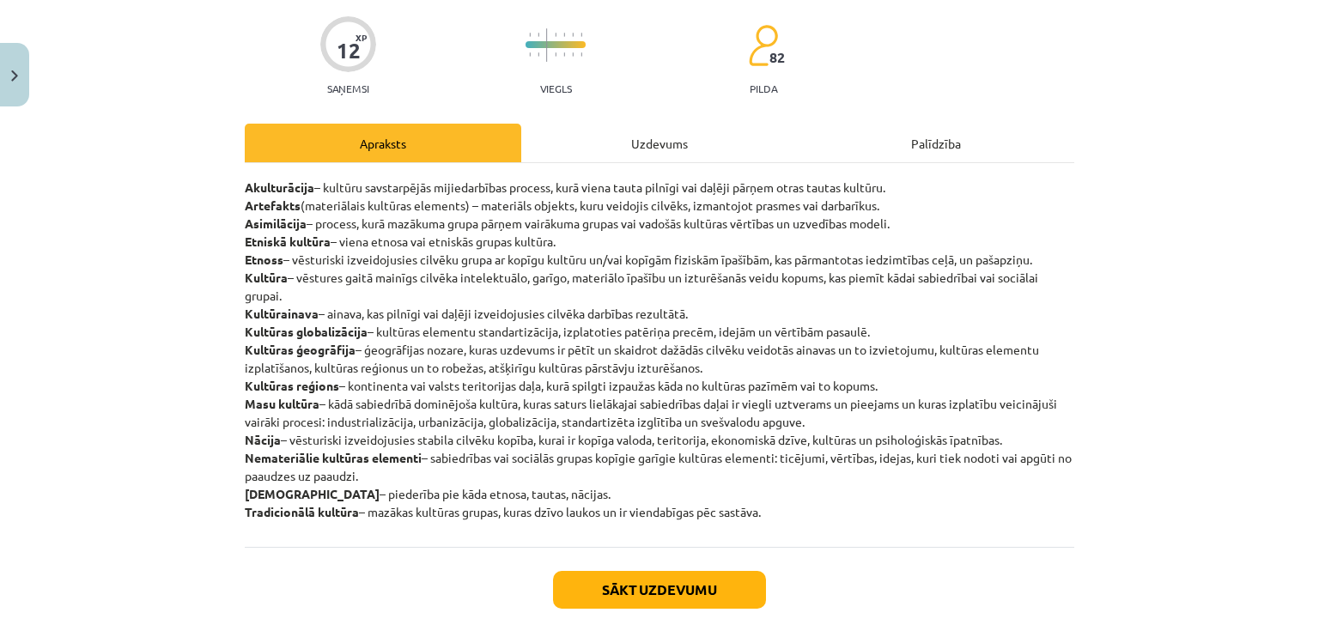
click at [553, 138] on div "Uzdevums" at bounding box center [659, 143] width 277 height 39
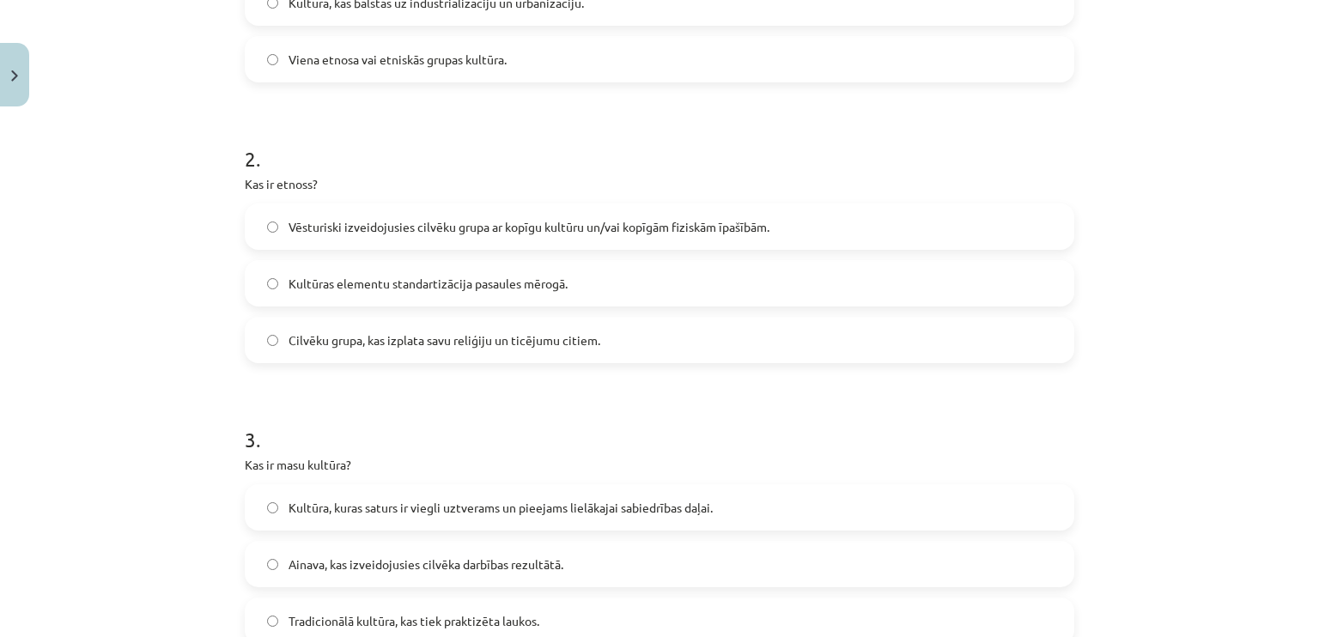
scroll to position [644, 0]
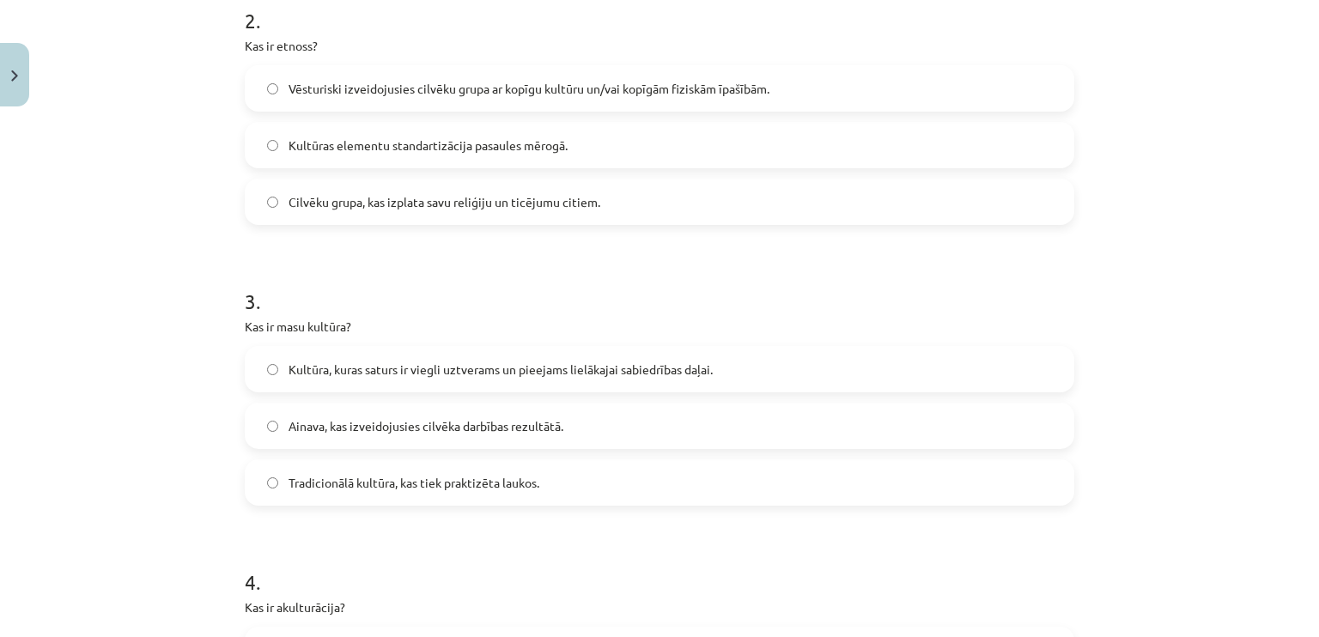
click at [435, 377] on label "Kultūra, kuras saturs ir viegli uztverams un pieejams lielākajai sabiedrības da…" at bounding box center [659, 369] width 826 height 43
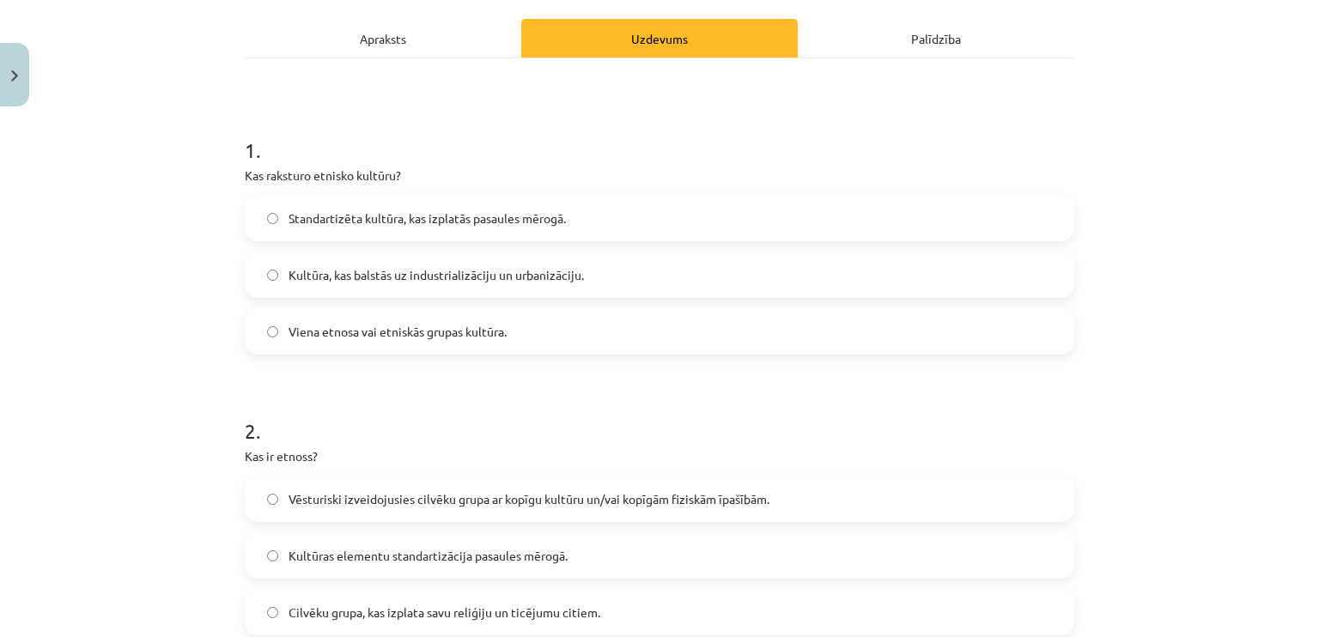
scroll to position [215, 0]
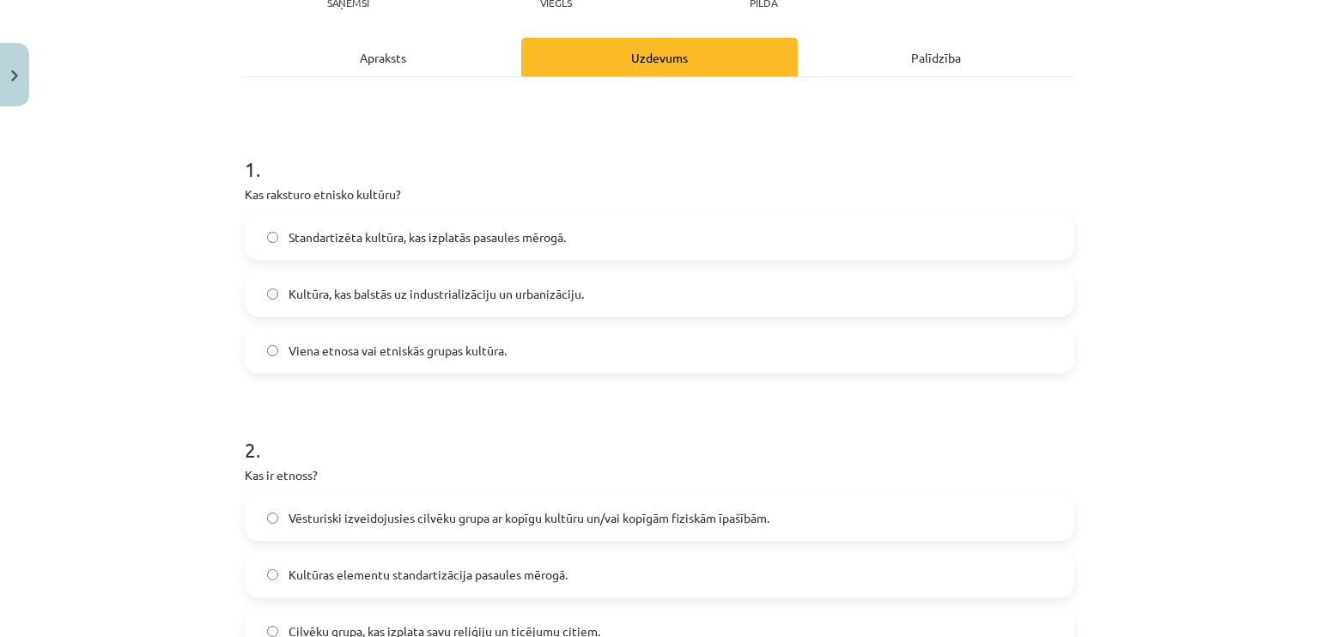
click at [381, 51] on div "Apraksts" at bounding box center [383, 57] width 277 height 39
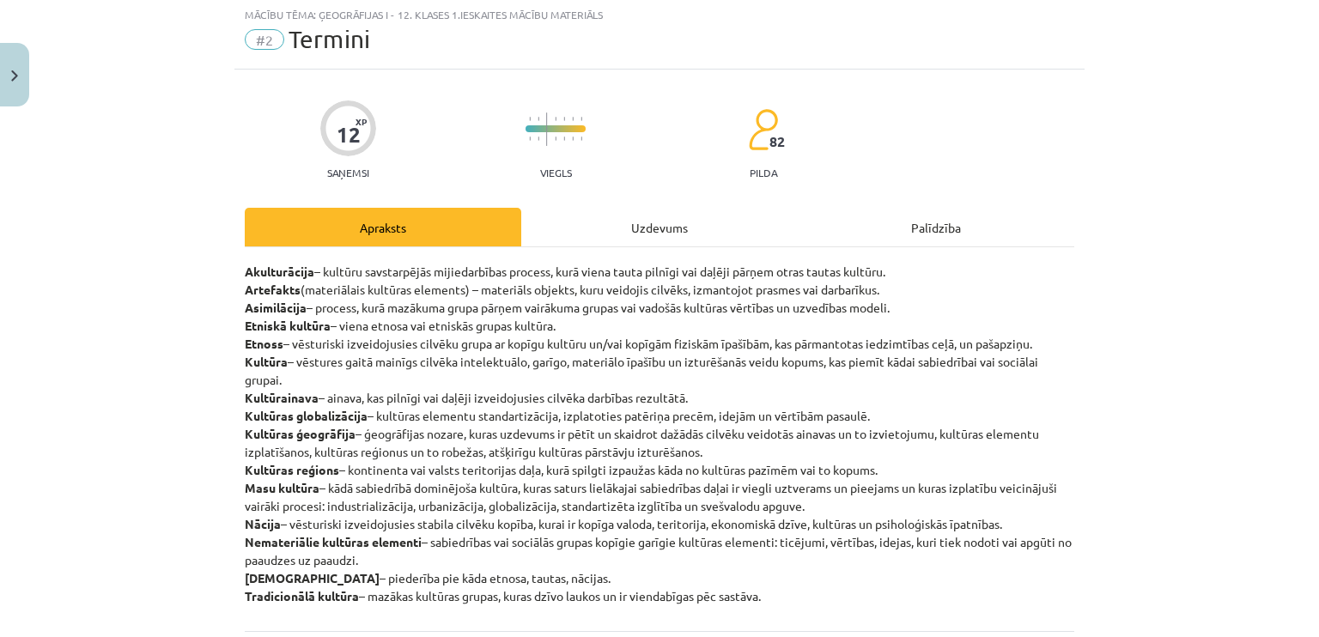
scroll to position [43, 0]
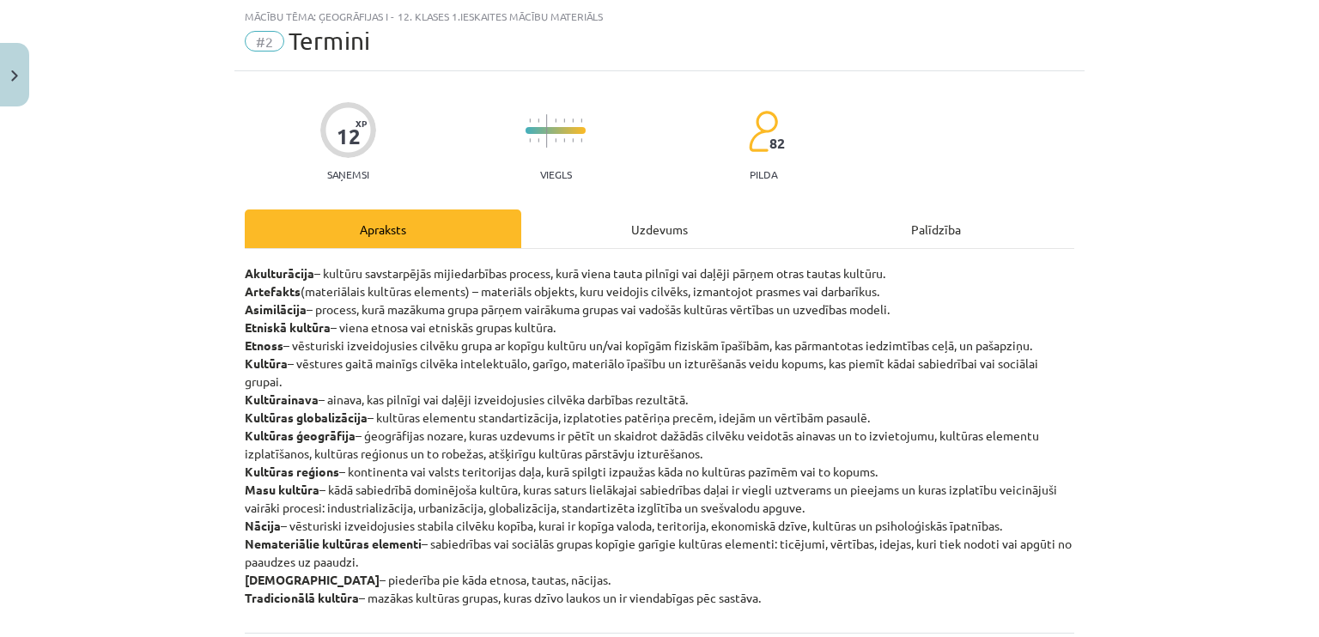
click at [564, 242] on div "Uzdevums" at bounding box center [659, 229] width 277 height 39
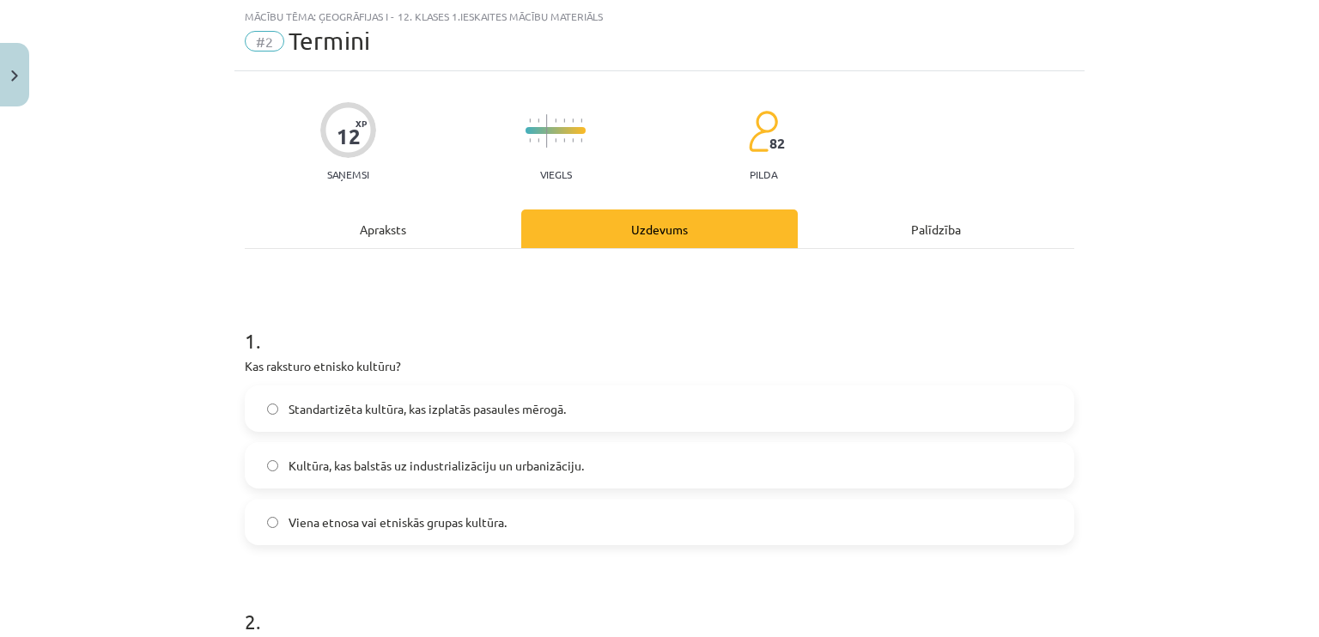
click at [459, 210] on div "Apraksts" at bounding box center [383, 229] width 277 height 39
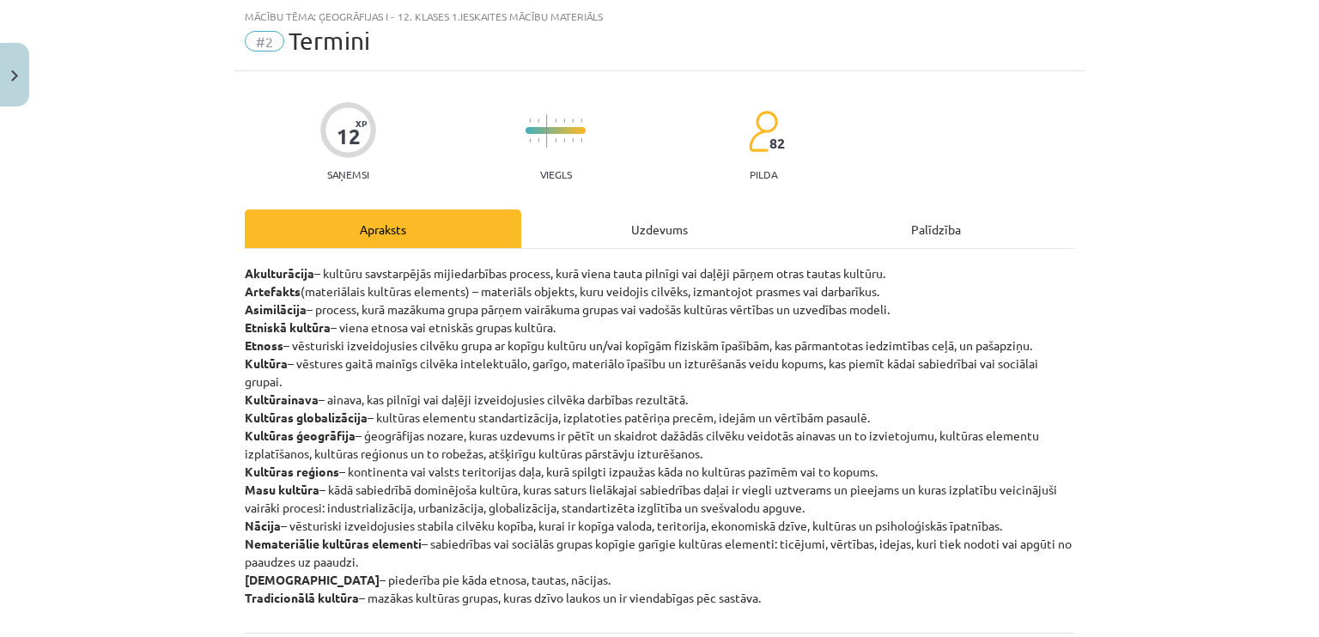
click at [655, 233] on div "Uzdevums" at bounding box center [659, 229] width 277 height 39
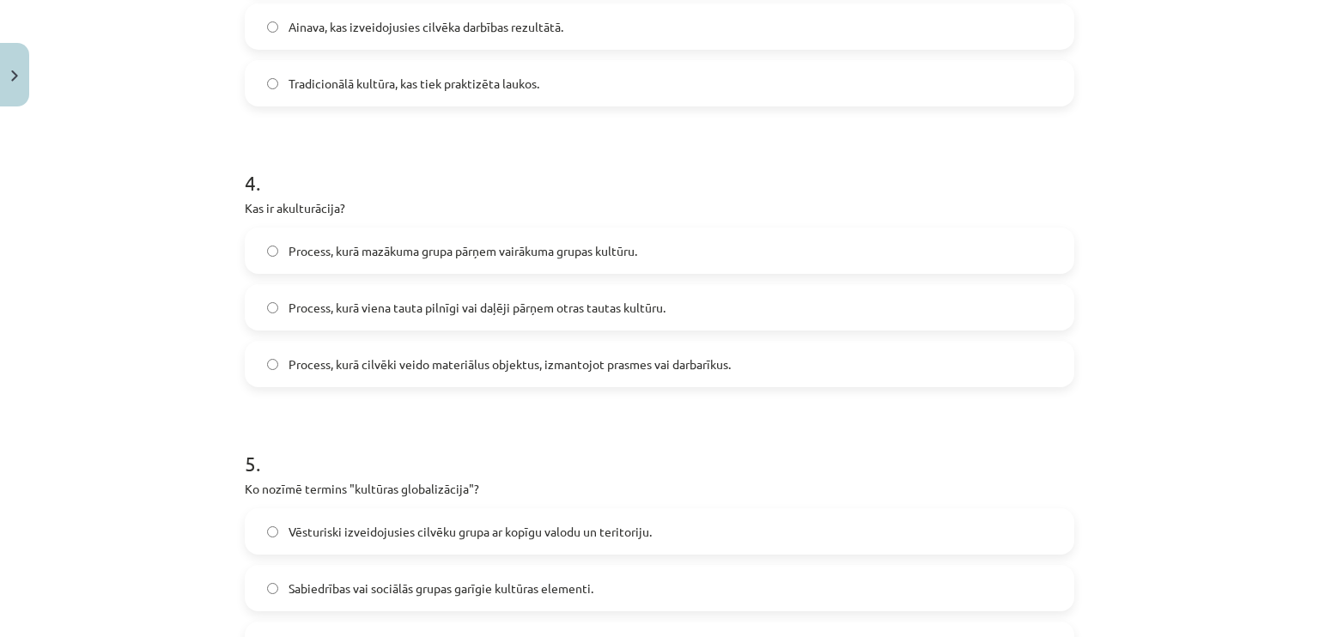
scroll to position [1159, 0]
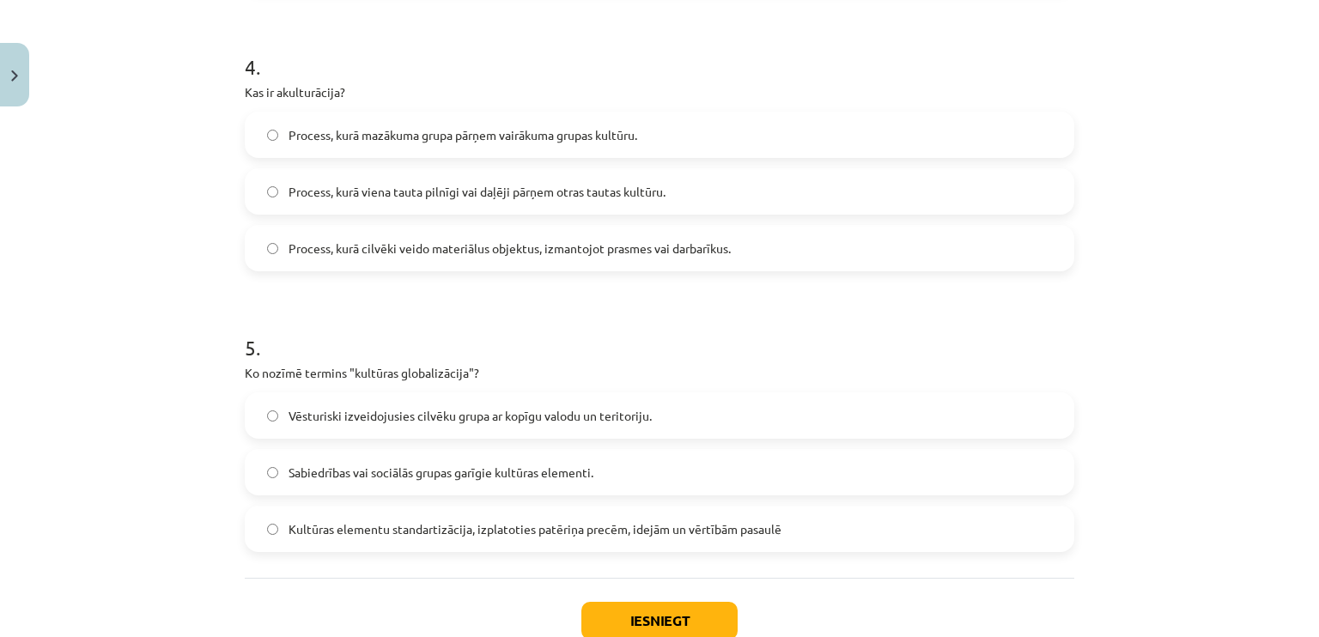
click at [519, 200] on label "Process, kurā viena tauta pilnīgi vai daļēji pārņem otras tautas kultūru." at bounding box center [659, 191] width 826 height 43
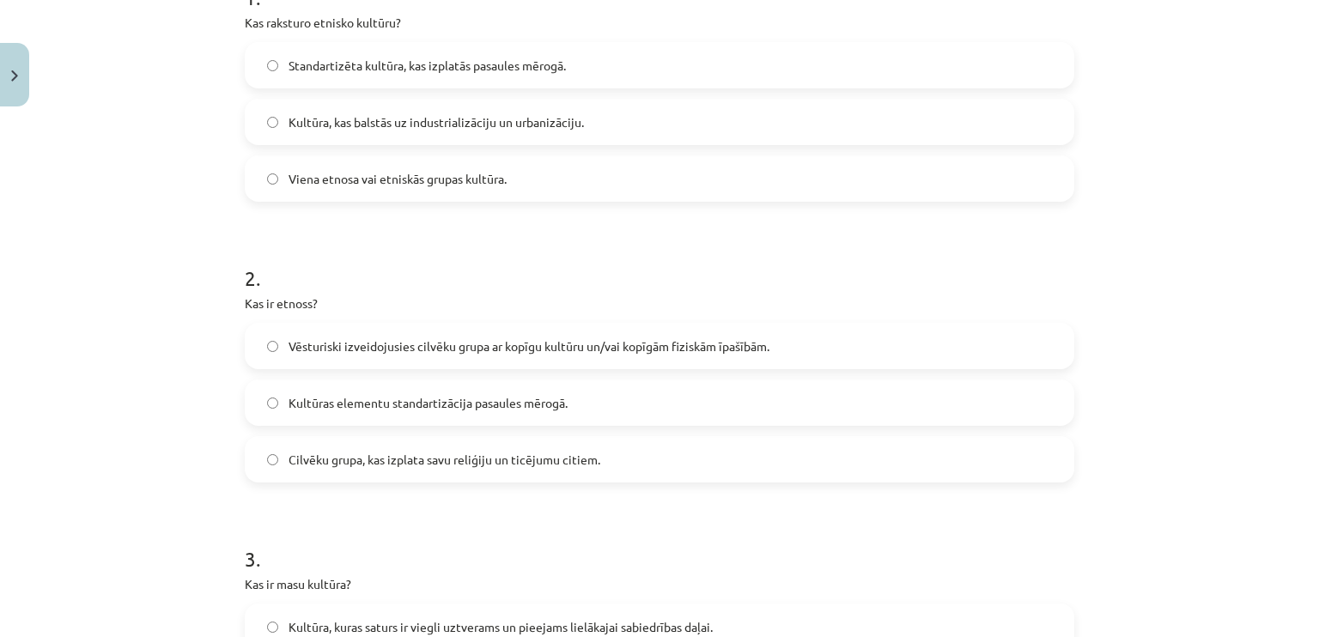
scroll to position [43, 0]
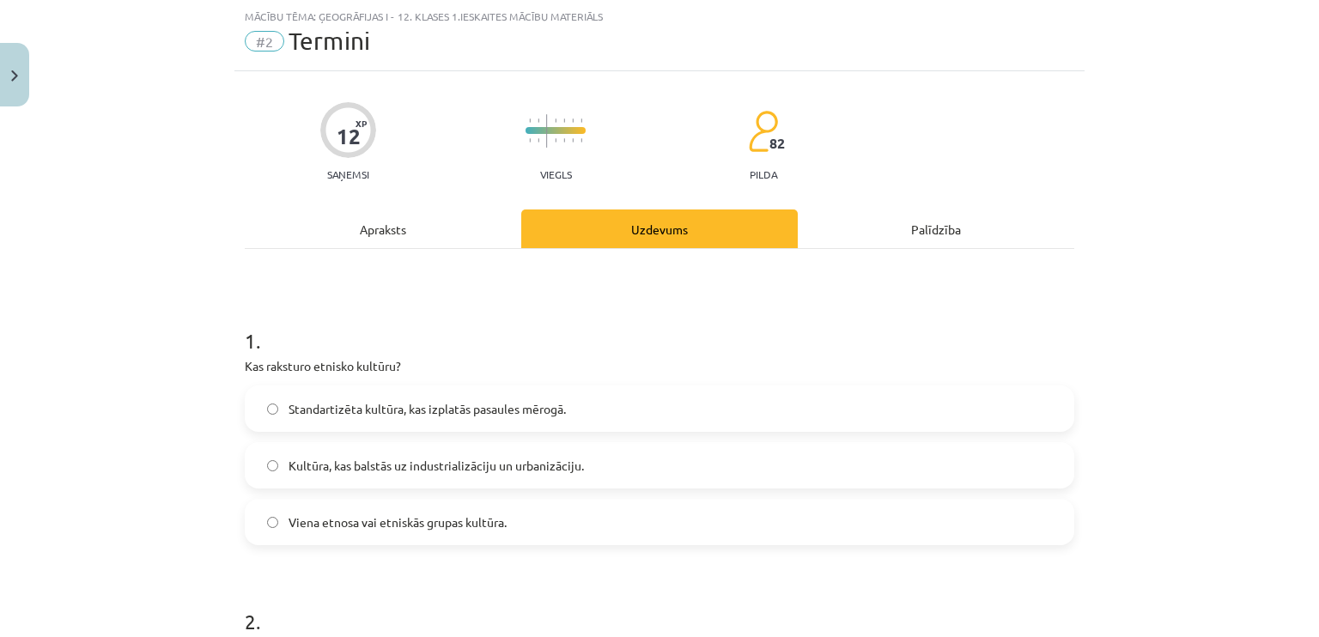
click at [430, 226] on div "Apraksts" at bounding box center [383, 229] width 277 height 39
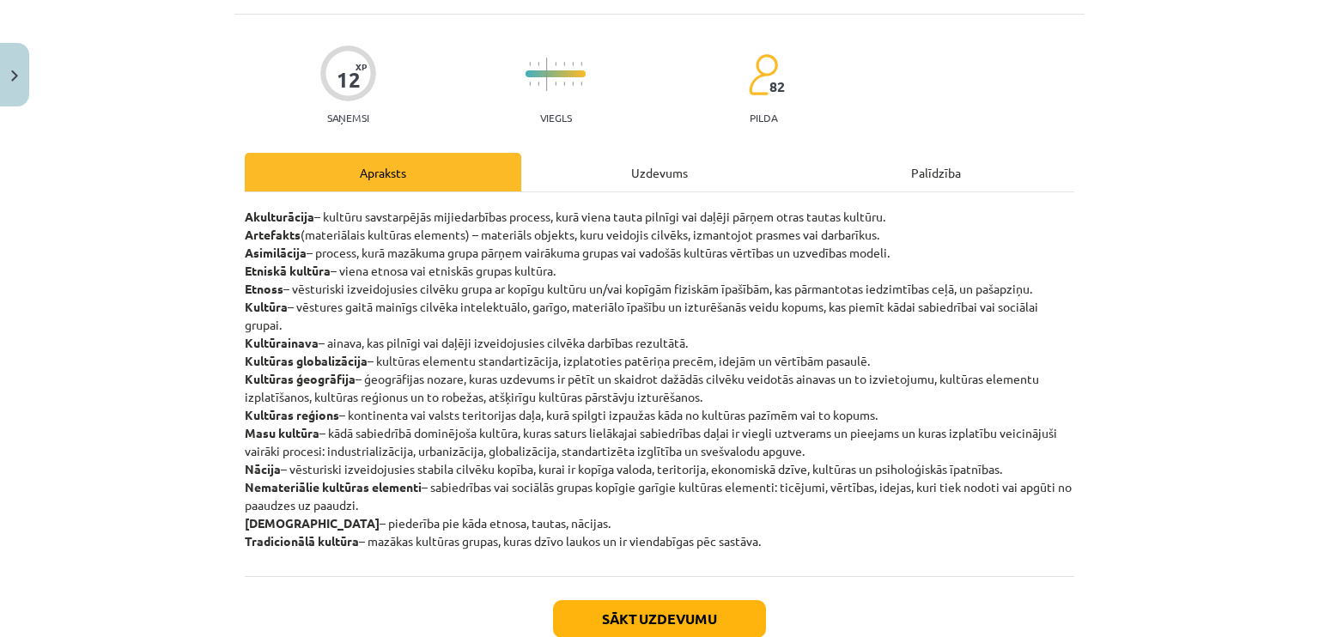
scroll to position [129, 0]
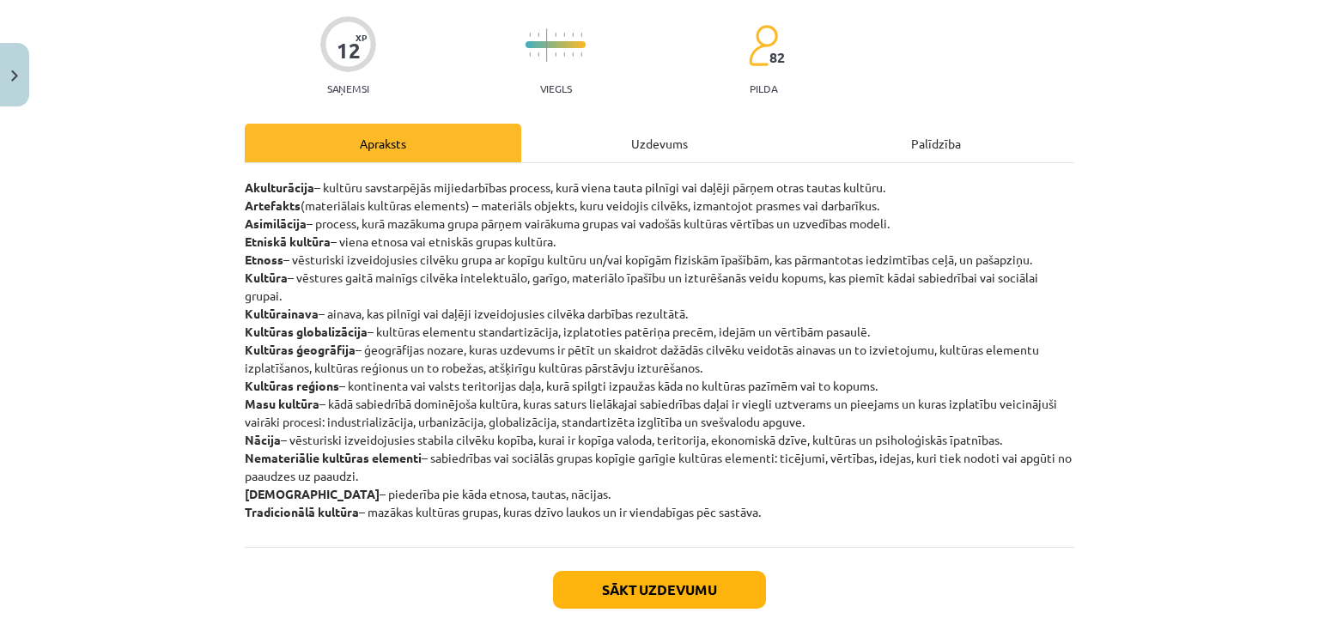
click at [687, 151] on div "Uzdevums" at bounding box center [659, 143] width 277 height 39
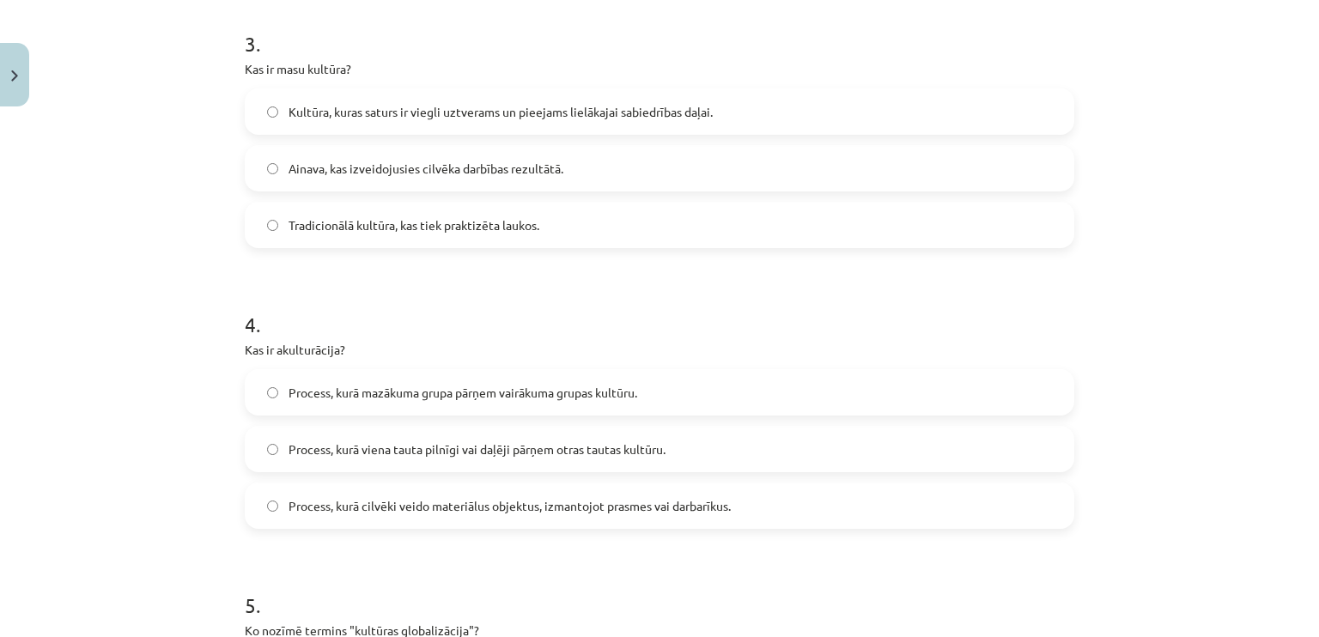
scroll to position [1159, 0]
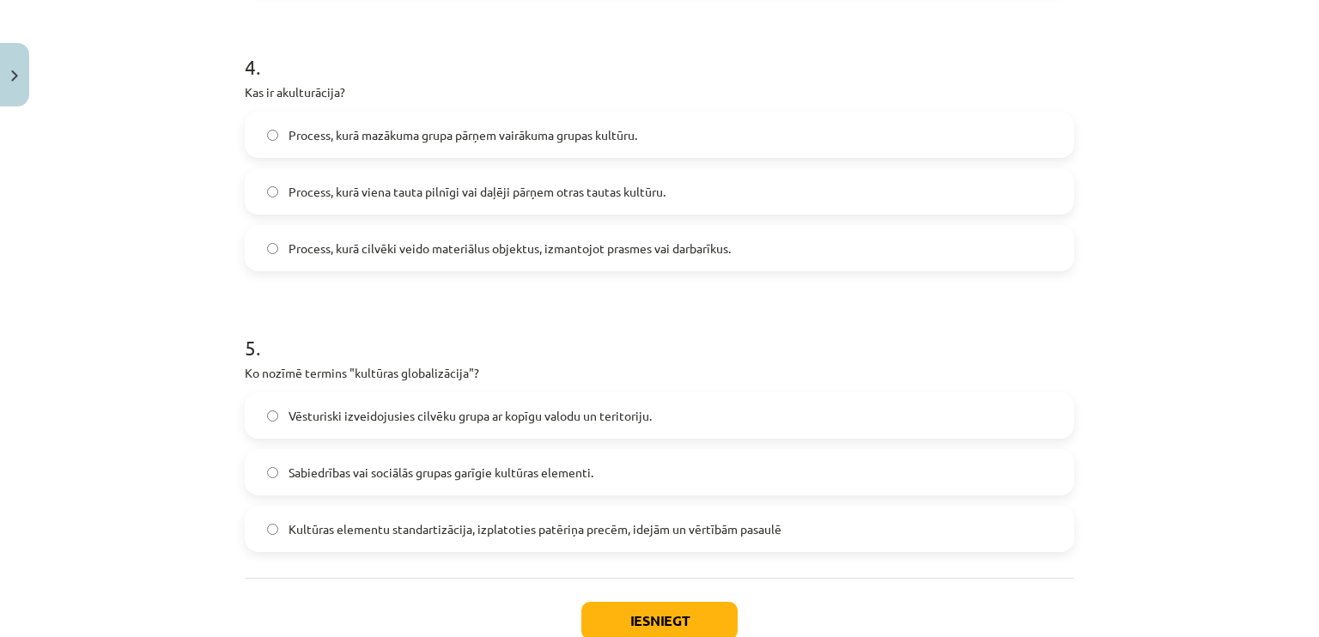
click at [556, 540] on label "Kultūras elementu standartizācija, izplatoties patēriņa precēm, idejām un vērtī…" at bounding box center [659, 529] width 826 height 43
click at [615, 607] on button "Iesniegt" at bounding box center [659, 621] width 156 height 38
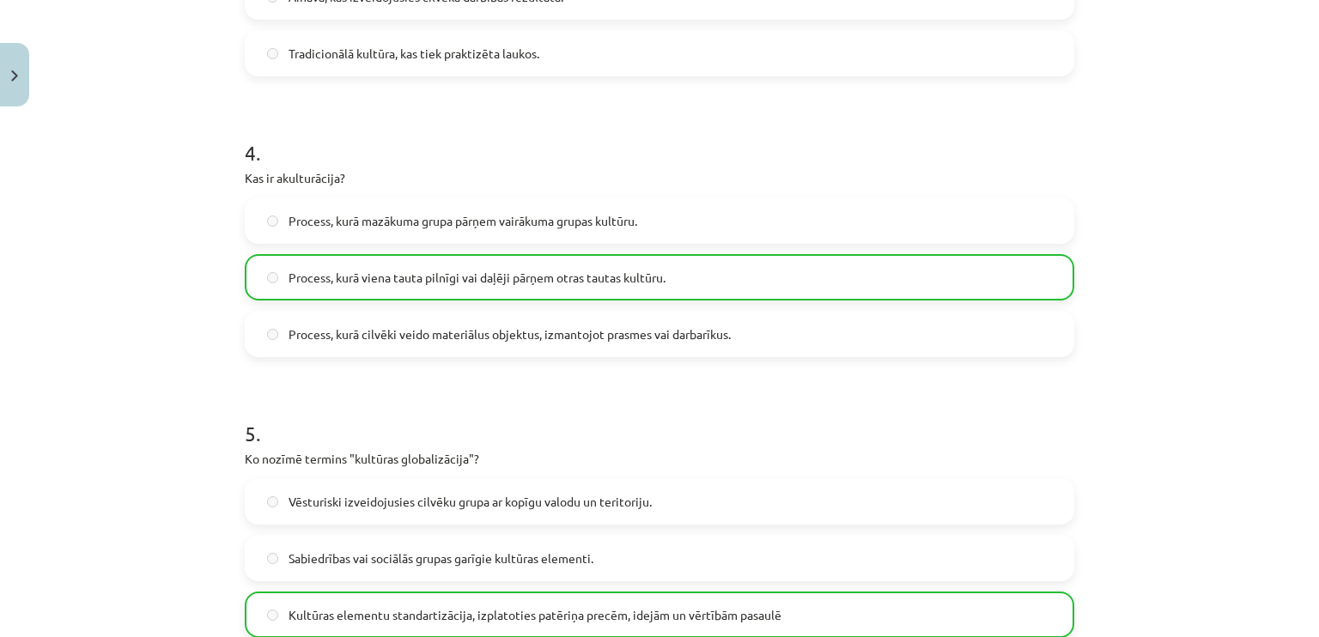
scroll to position [1326, 0]
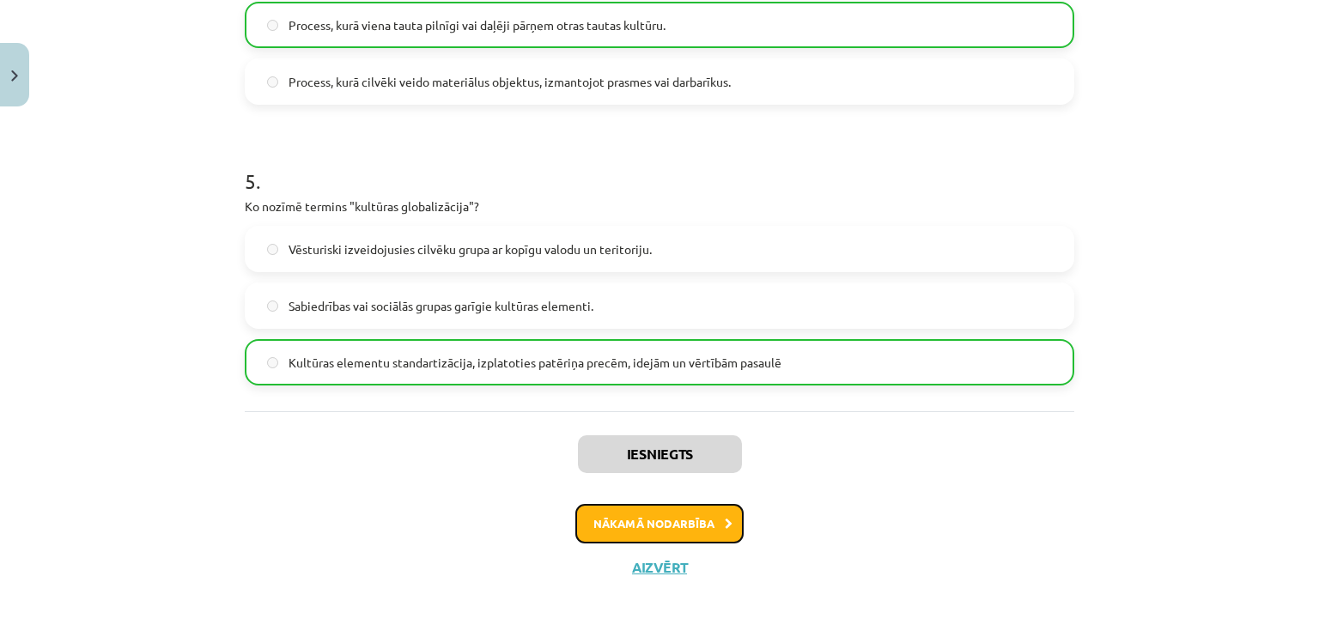
click at [672, 513] on button "Nākamā nodarbība" at bounding box center [659, 524] width 168 height 40
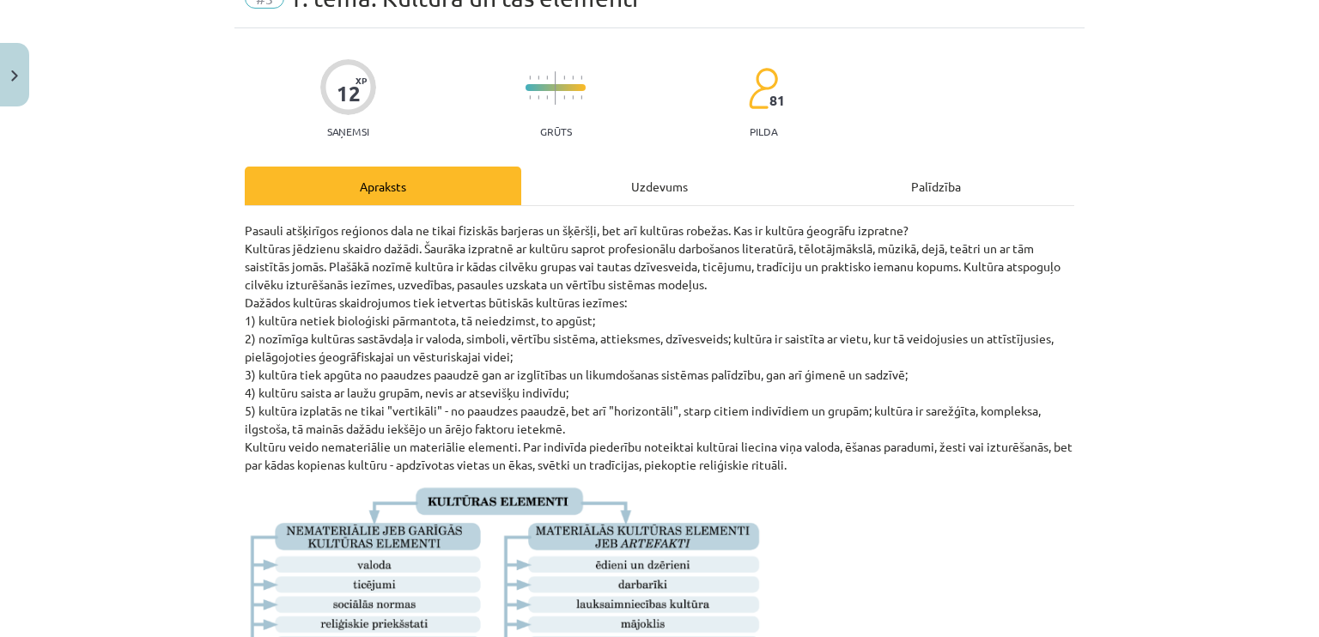
scroll to position [172, 0]
